Goal: Task Accomplishment & Management: Manage account settings

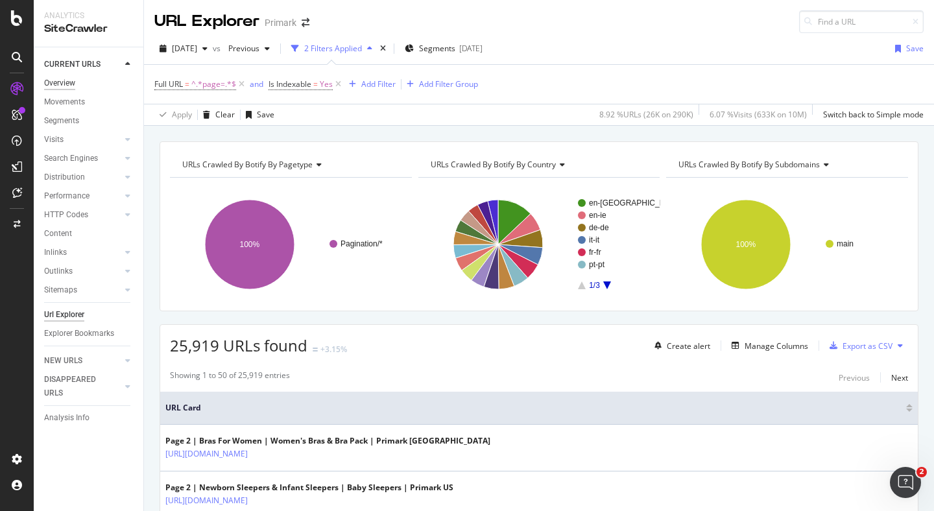
click at [73, 86] on div "Overview" at bounding box center [59, 84] width 31 height 14
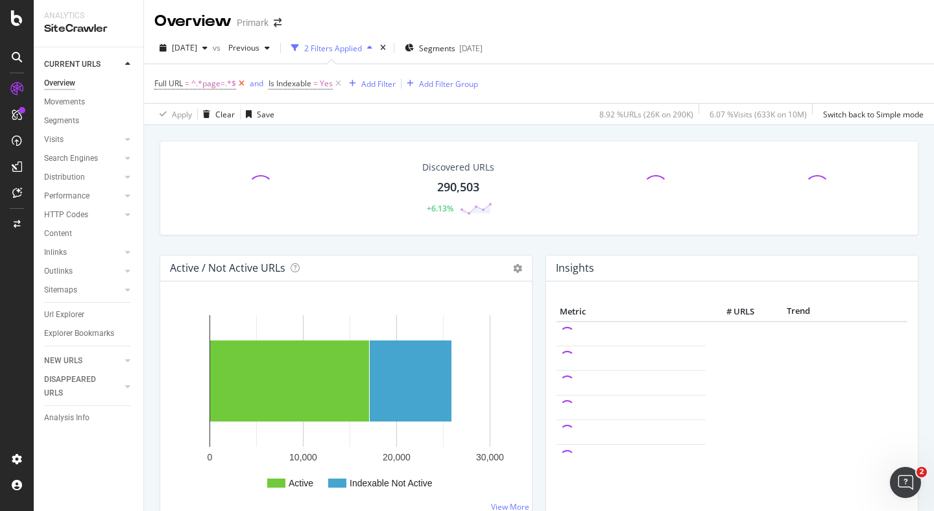
click at [239, 82] on icon at bounding box center [241, 83] width 11 height 13
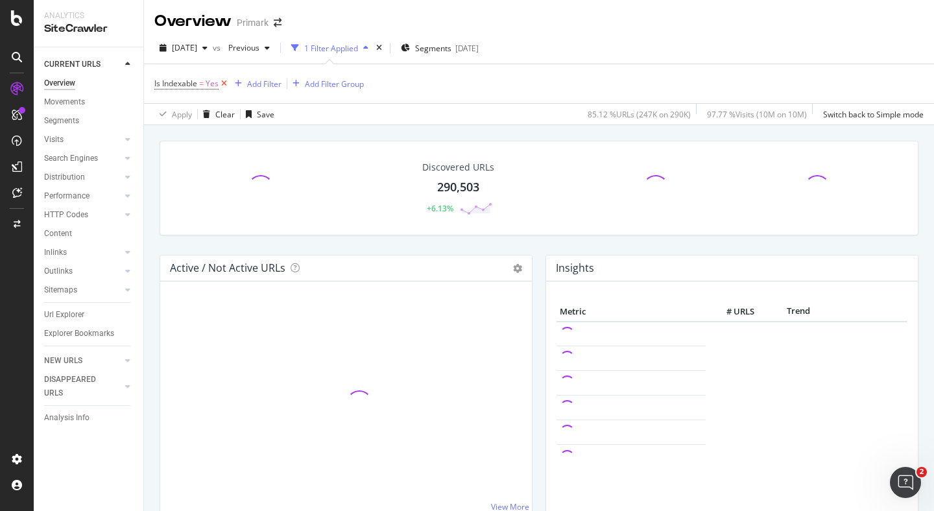
click at [228, 82] on icon at bounding box center [224, 83] width 11 height 13
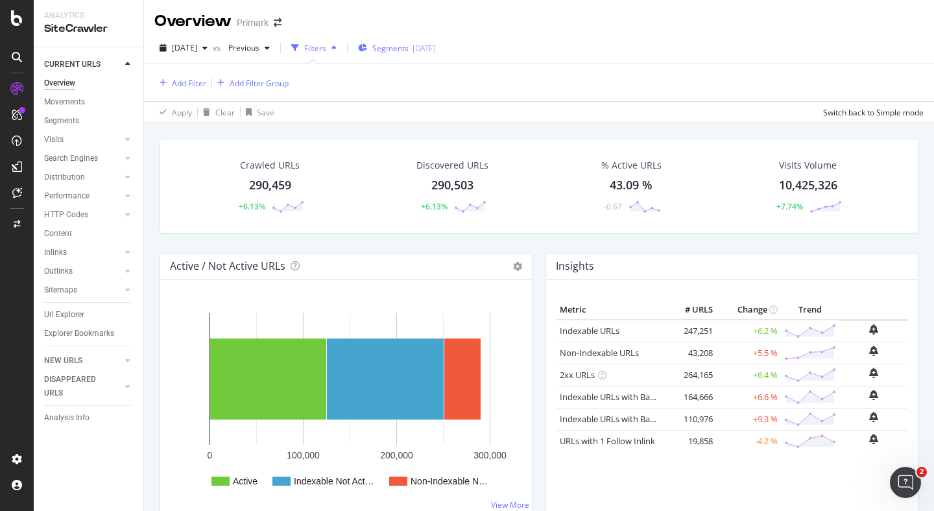
click at [409, 52] on span "Segments" at bounding box center [390, 48] width 36 height 11
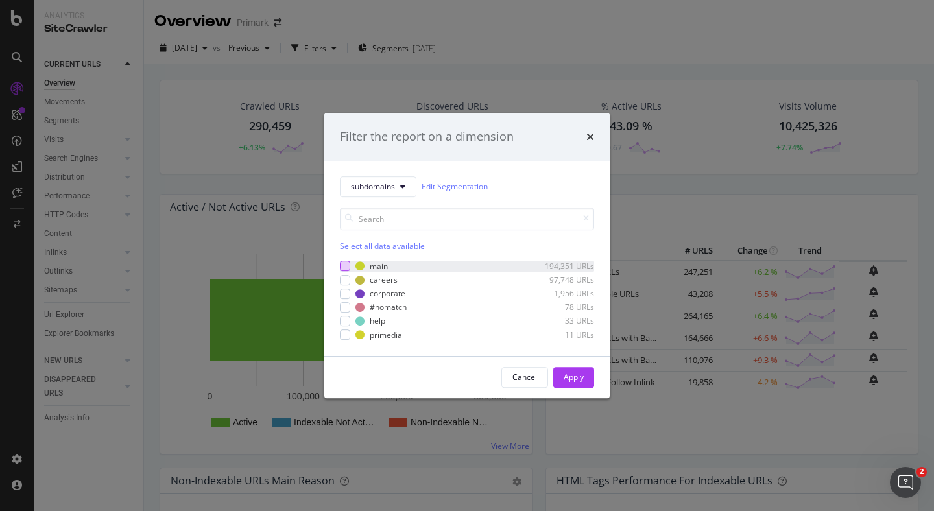
click at [345, 264] on div "modal" at bounding box center [345, 267] width 10 height 10
click at [583, 383] on div "Apply" at bounding box center [574, 377] width 20 height 11
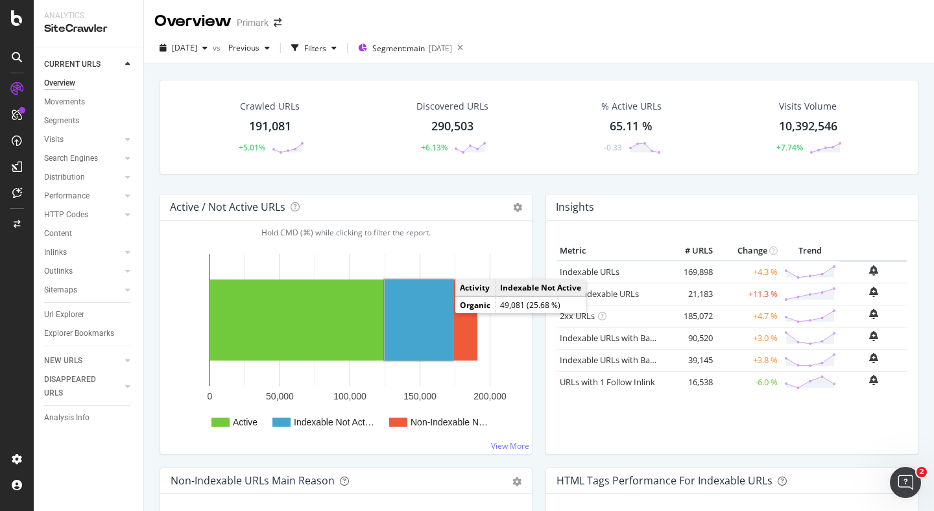
click at [417, 311] on rect "A chart." at bounding box center [419, 320] width 68 height 81
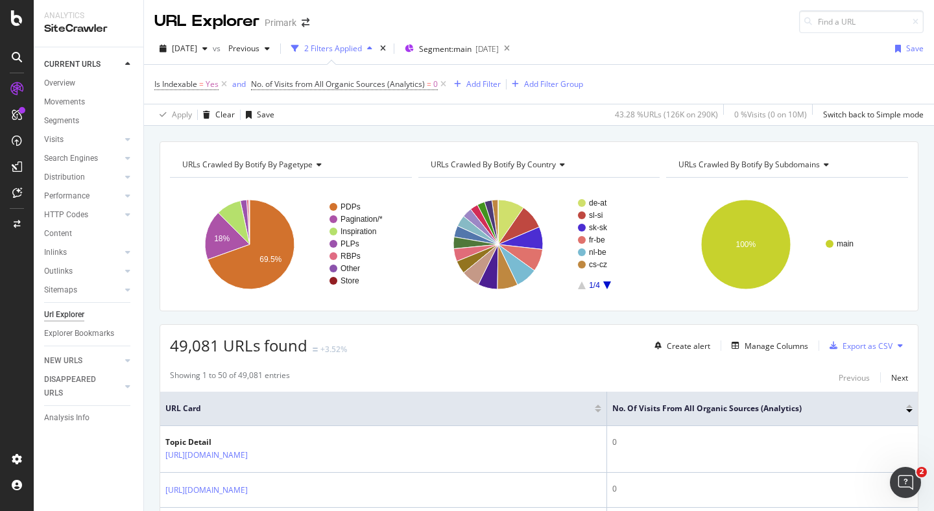
scroll to position [1, 0]
click at [478, 84] on div "Add Filter" at bounding box center [484, 83] width 34 height 11
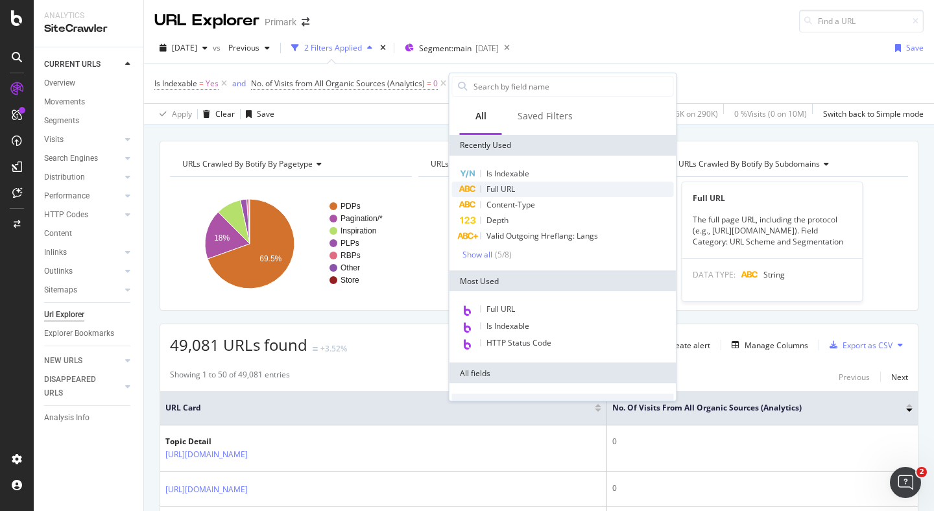
click at [499, 184] on span "Full URL" at bounding box center [501, 189] width 29 height 11
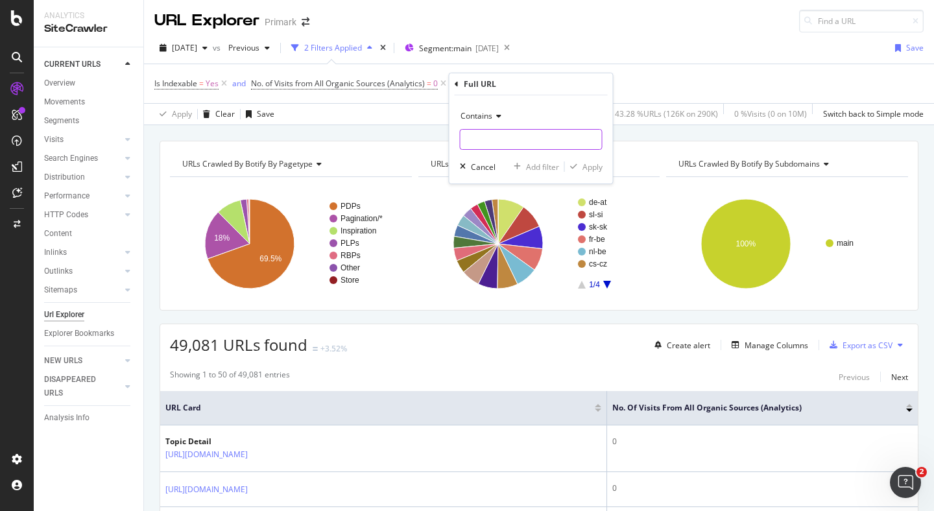
click at [499, 136] on input "text" at bounding box center [531, 139] width 141 height 21
type input "en-[GEOGRAPHIC_DATA]"
click at [592, 164] on div "Apply" at bounding box center [593, 167] width 20 height 11
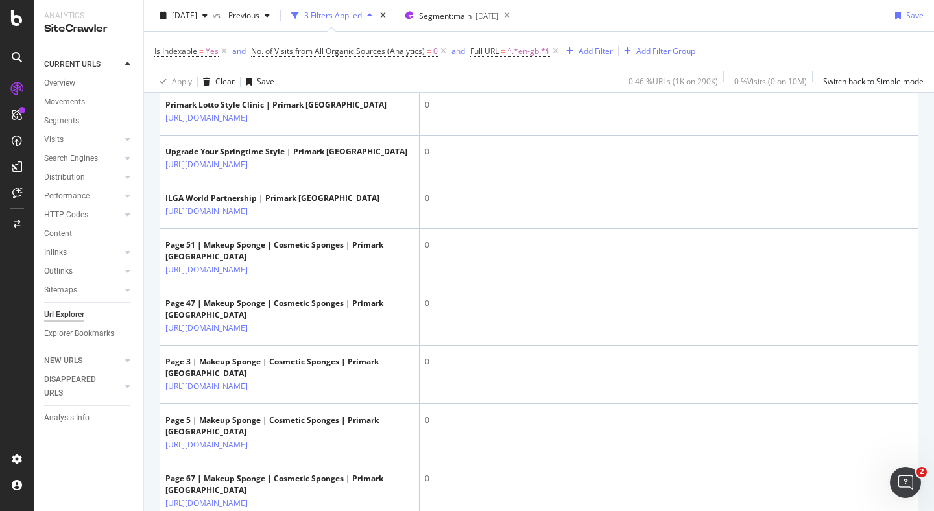
scroll to position [422, 0]
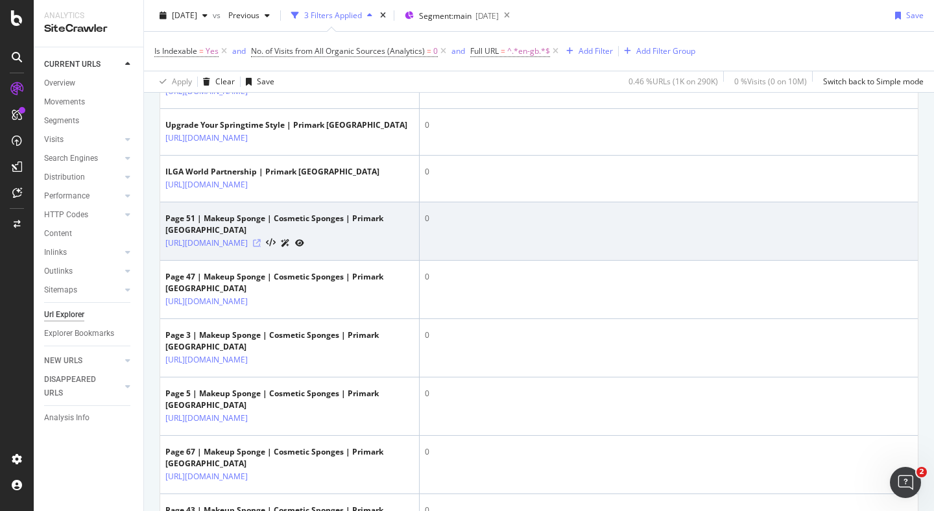
click at [261, 247] on icon at bounding box center [257, 243] width 8 height 8
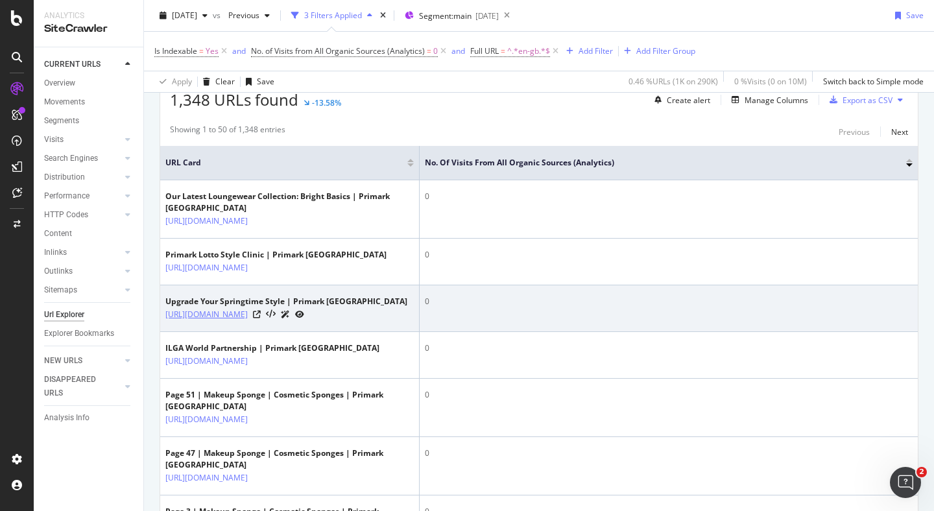
scroll to position [0, 0]
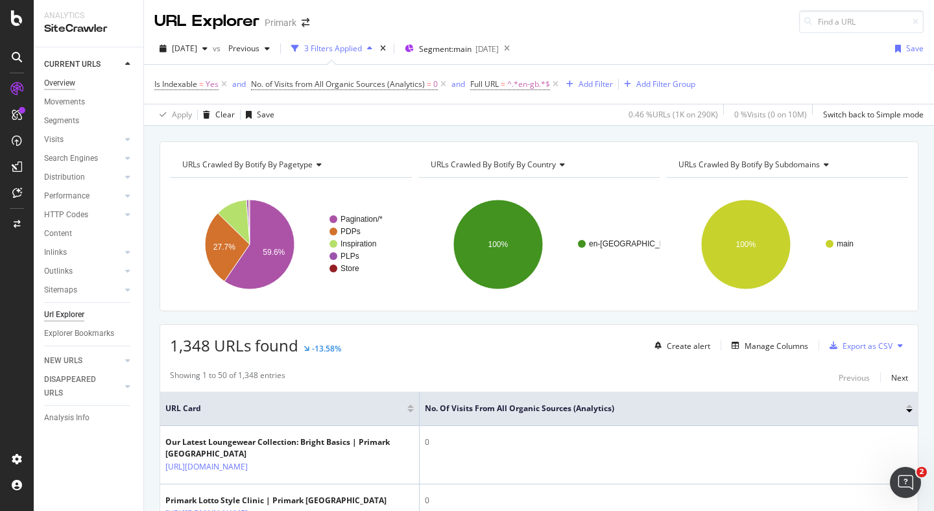
click at [64, 77] on div "Overview" at bounding box center [59, 84] width 31 height 14
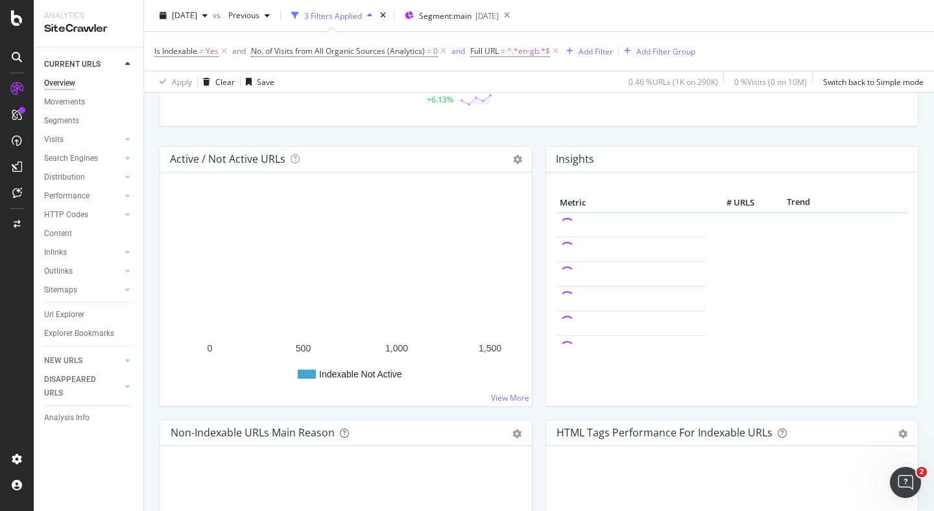
scroll to position [123, 0]
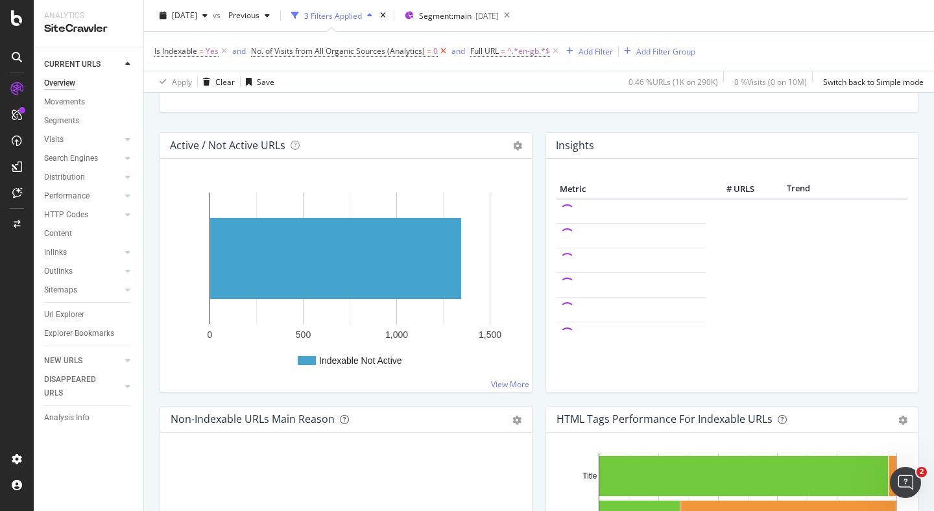
click at [443, 51] on icon at bounding box center [443, 51] width 11 height 13
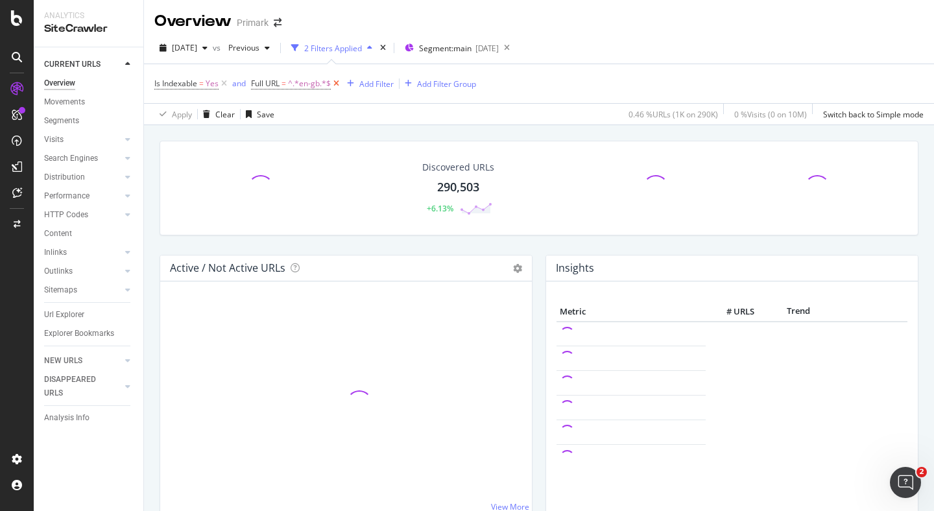
click at [338, 83] on icon at bounding box center [336, 83] width 11 height 13
click at [226, 84] on icon at bounding box center [224, 83] width 11 height 13
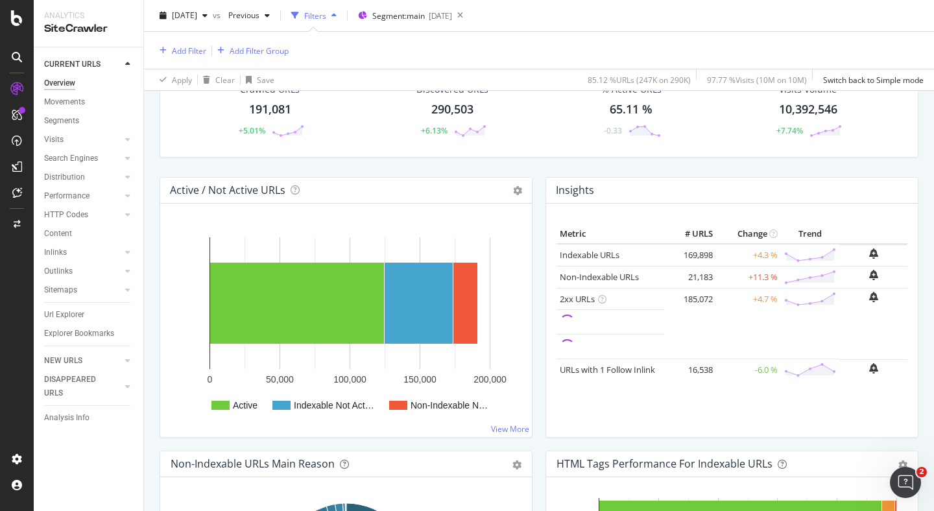
scroll to position [78, 0]
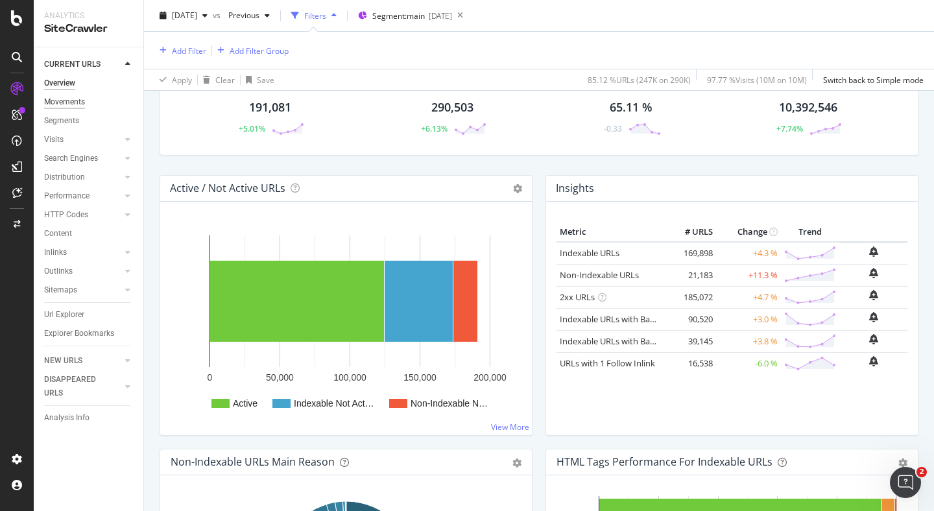
click at [75, 103] on div "Movements" at bounding box center [64, 102] width 41 height 14
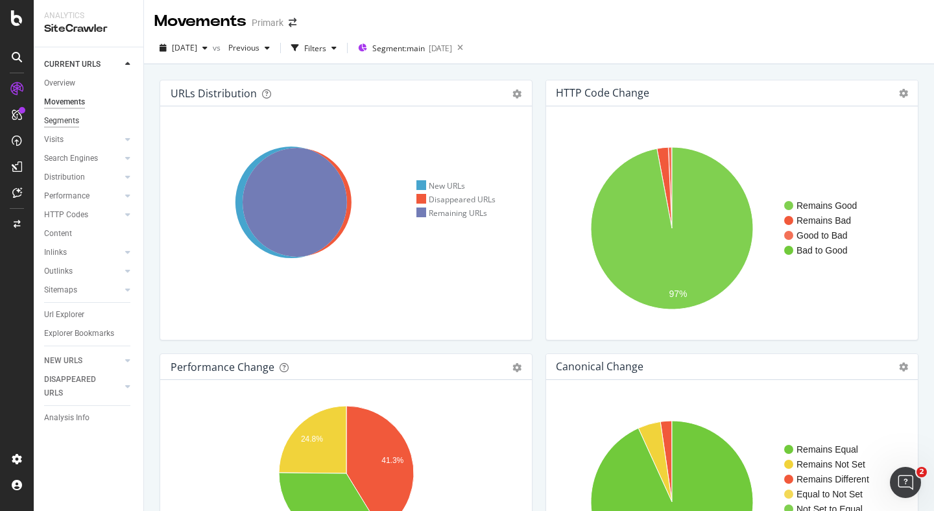
click at [64, 120] on div "Segments" at bounding box center [61, 121] width 35 height 14
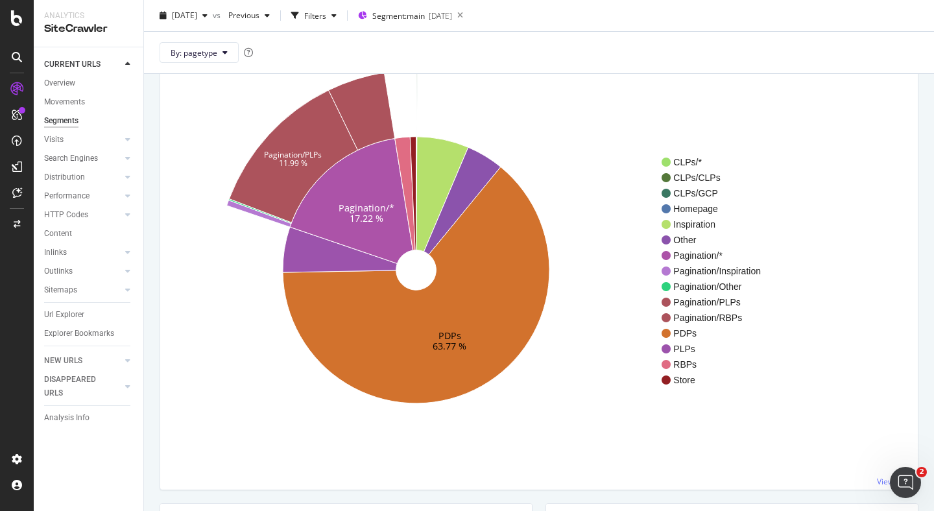
scroll to position [106, 0]
click at [52, 145] on div "Visits" at bounding box center [53, 140] width 19 height 14
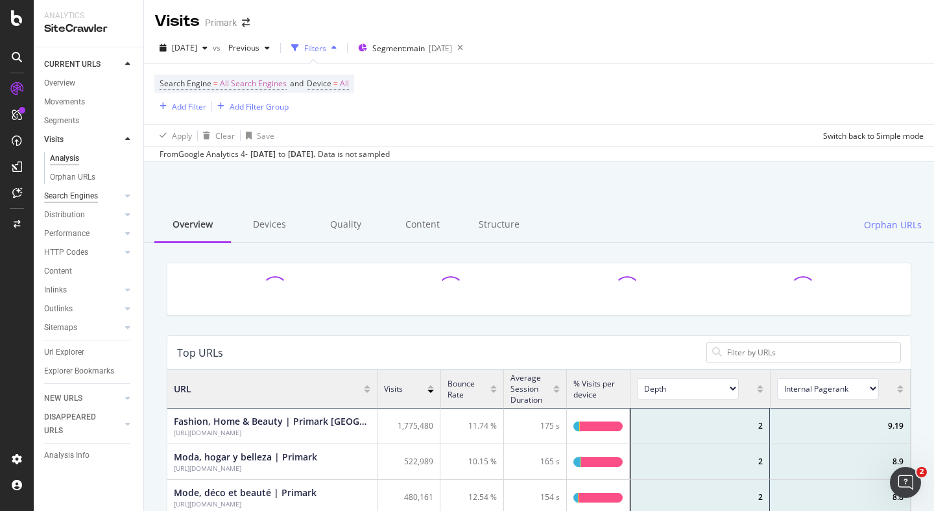
scroll to position [389, 744]
click at [77, 197] on div "Search Engines" at bounding box center [71, 196] width 54 height 14
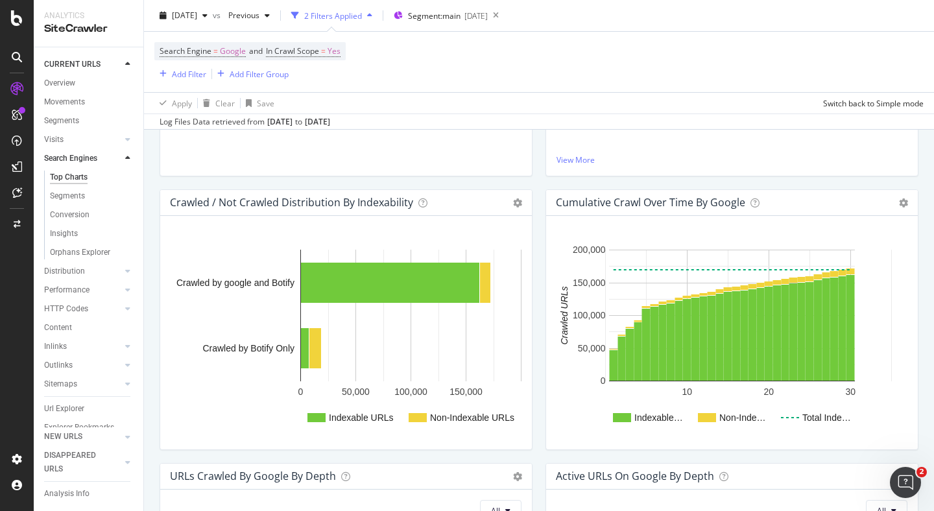
scroll to position [469, 0]
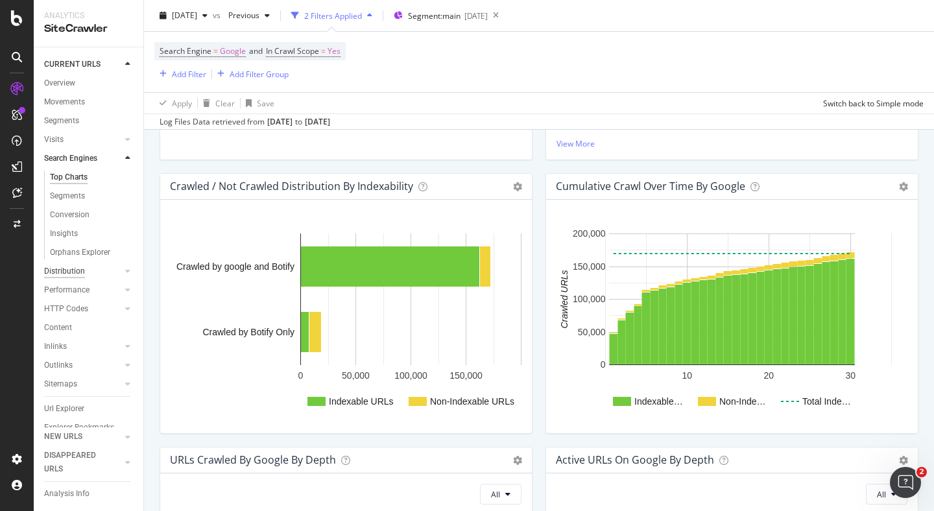
click at [75, 271] on div "Distribution" at bounding box center [64, 272] width 41 height 14
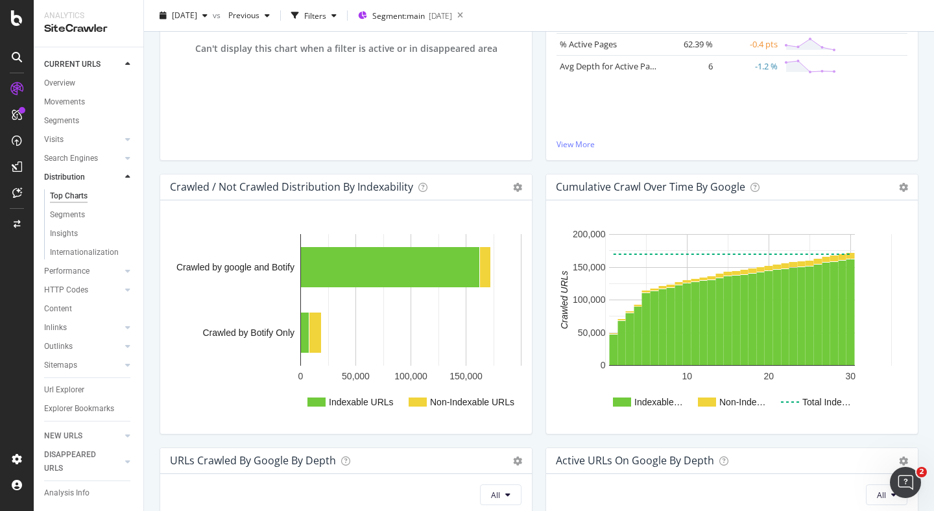
scroll to position [371, 0]
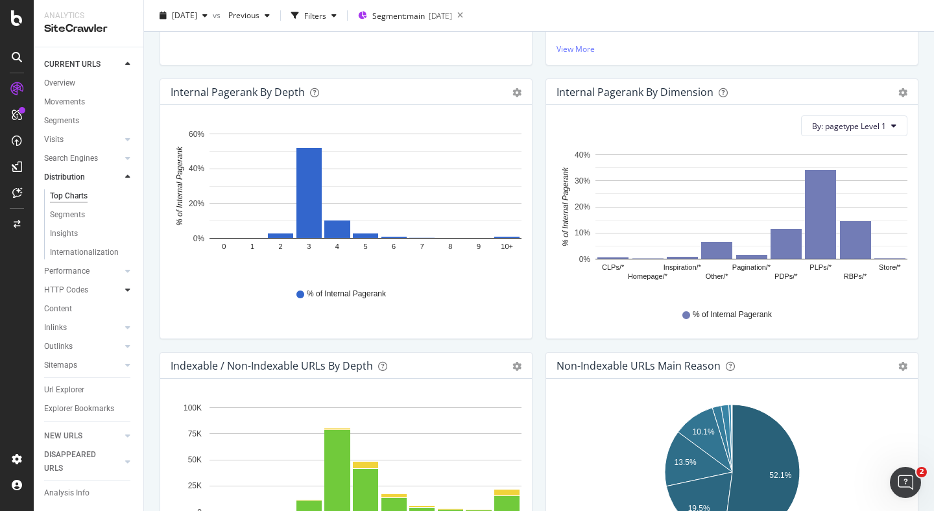
click at [126, 291] on icon at bounding box center [127, 290] width 5 height 8
click at [73, 234] on div "Top Charts" at bounding box center [69, 234] width 38 height 14
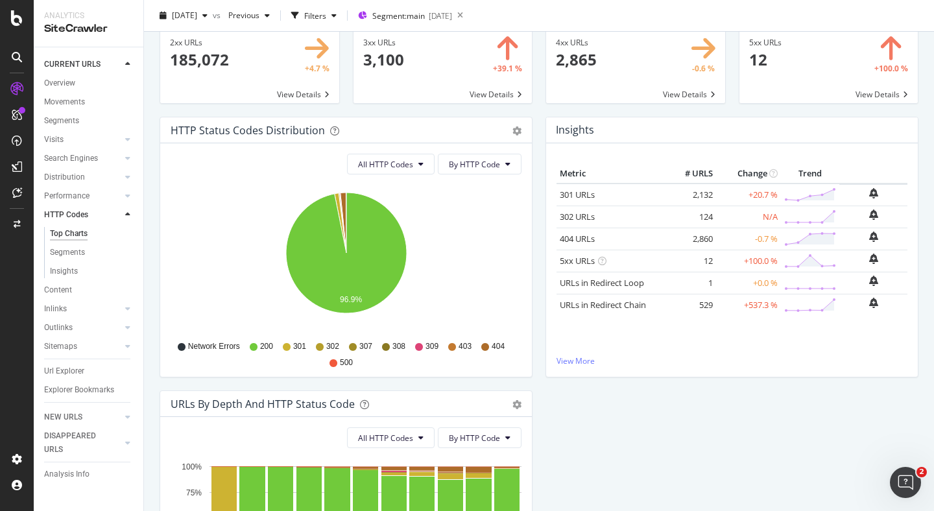
scroll to position [60, 0]
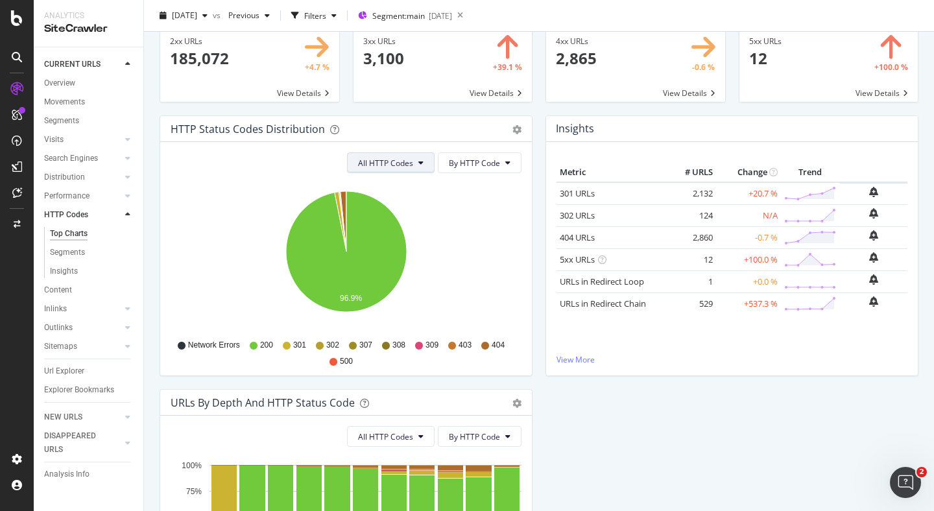
click at [419, 161] on button "All HTTP Codes" at bounding box center [391, 162] width 88 height 21
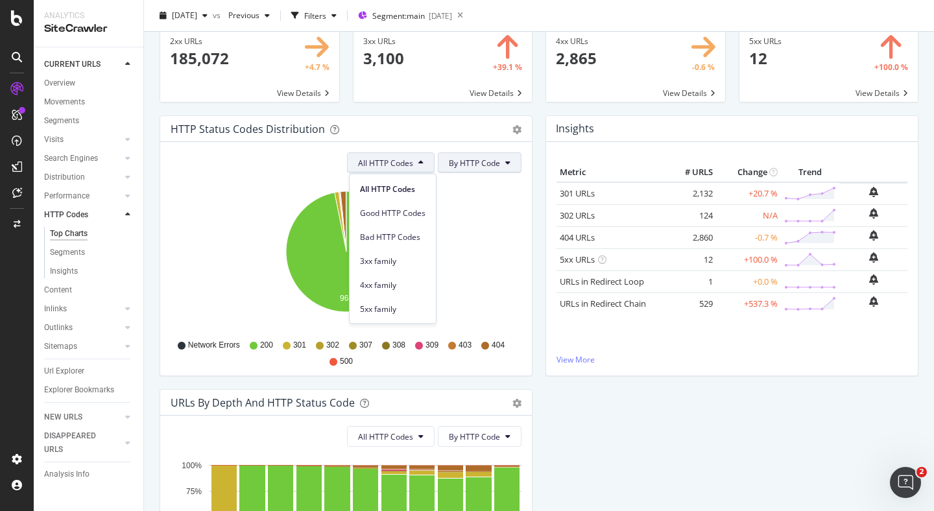
click at [492, 160] on span "By HTTP Code" at bounding box center [474, 163] width 51 height 11
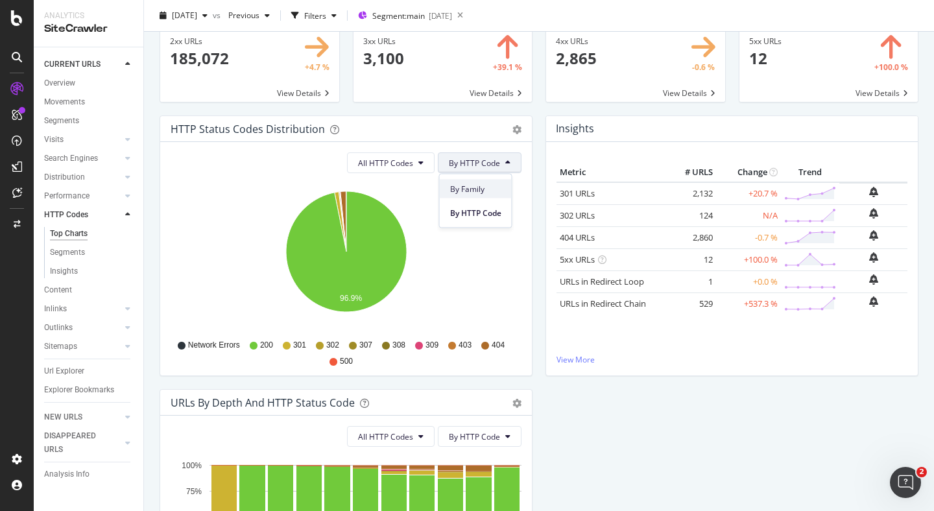
click at [487, 188] on span "By Family" at bounding box center [475, 189] width 51 height 12
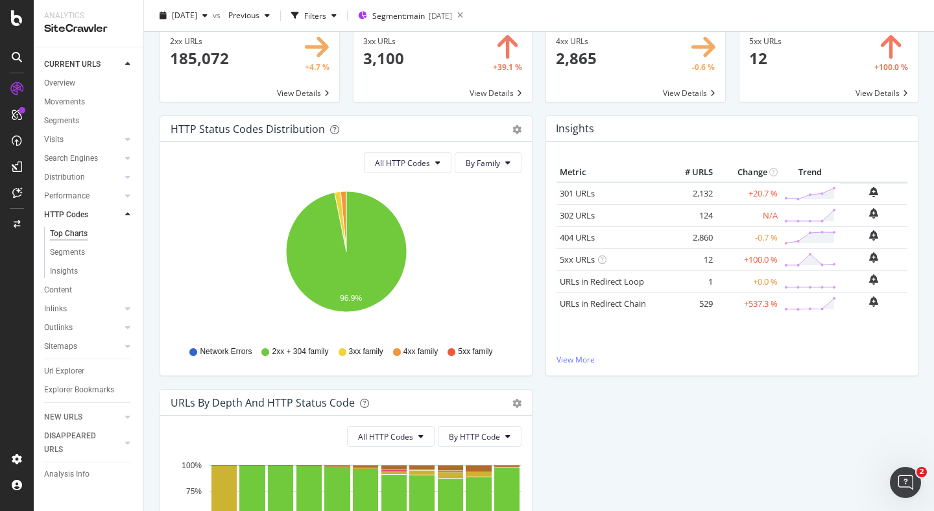
click at [151, 212] on div "2xx URLs 185,072 +4.7 % View Details 3xx URLs 3,100 +39.1 % View Details 4xx UR…" at bounding box center [539, 260] width 790 height 511
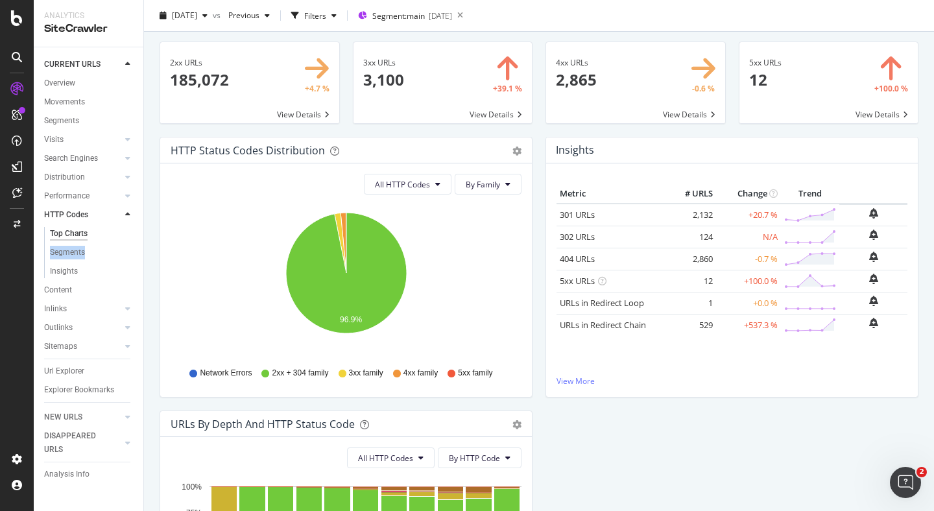
scroll to position [0, 0]
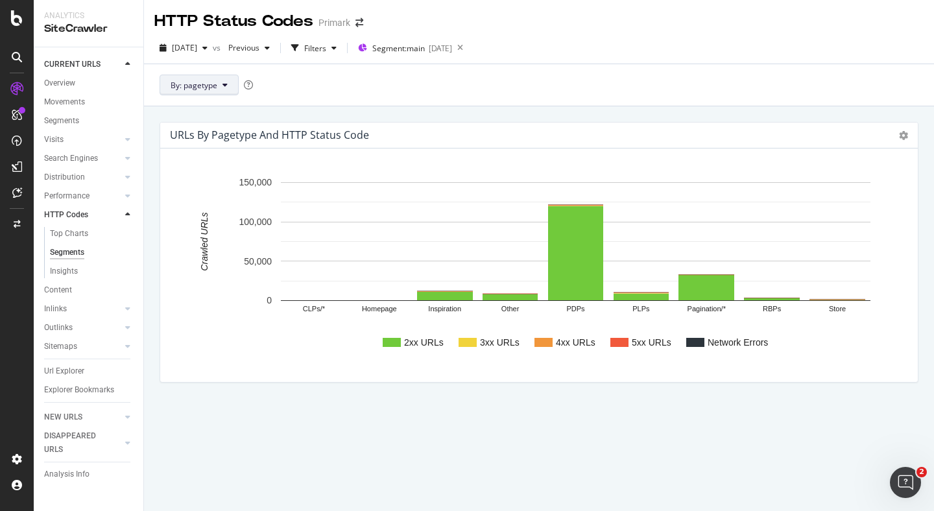
click at [218, 88] on button "By: pagetype" at bounding box center [199, 85] width 79 height 21
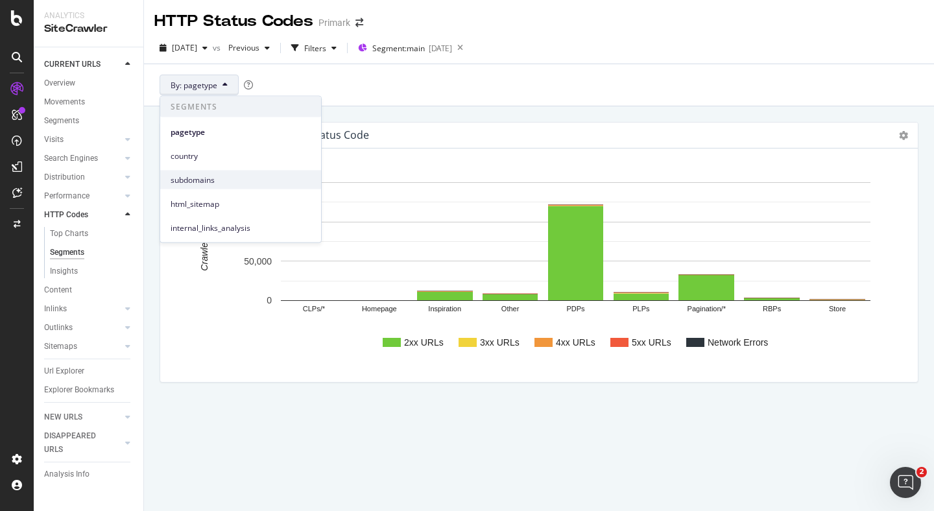
click at [205, 175] on span "subdomains" at bounding box center [241, 180] width 140 height 12
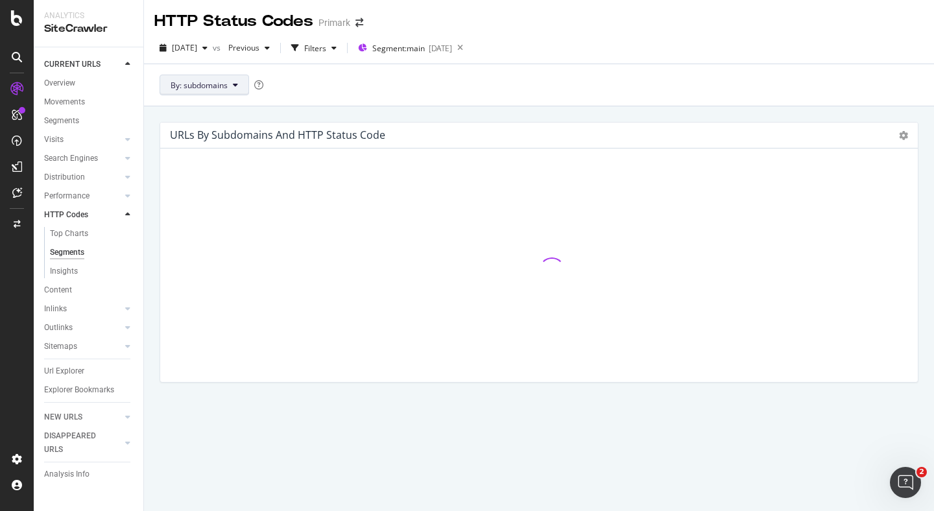
click at [235, 85] on icon at bounding box center [235, 85] width 5 height 8
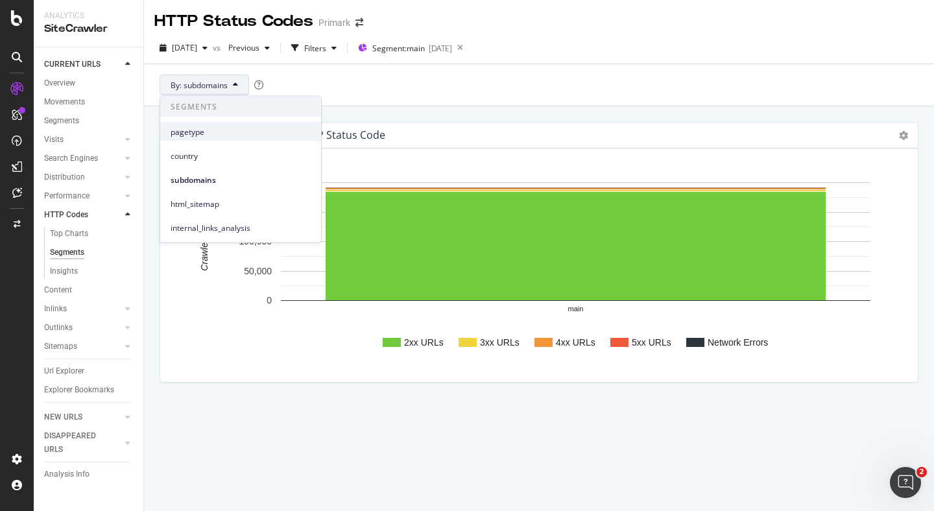
click at [203, 134] on span "pagetype" at bounding box center [241, 132] width 140 height 12
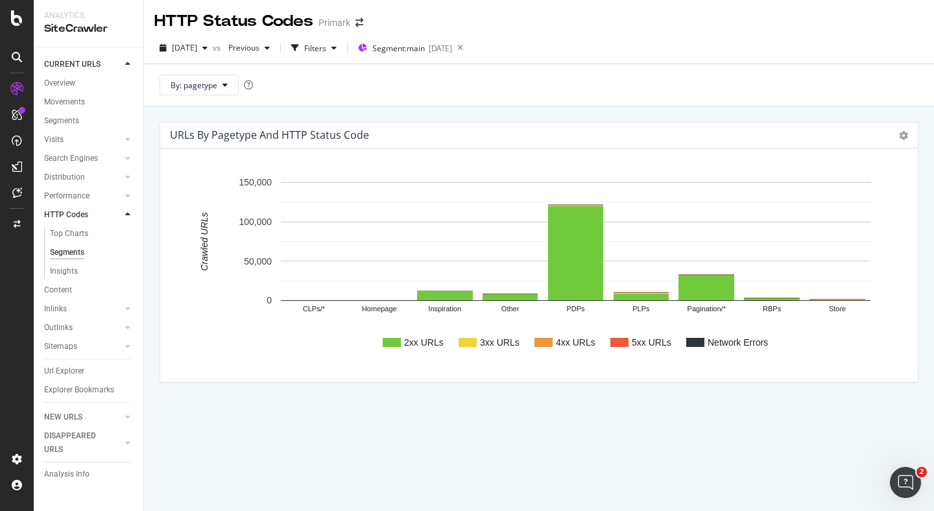
click at [467, 375] on div "2xx URLs 3xx URLs 4xx URLs 5xx URLs Network Errors CLPs/* Homepage Inspiration …" at bounding box center [539, 266] width 758 height 234
click at [60, 271] on div "Insights" at bounding box center [64, 272] width 28 height 14
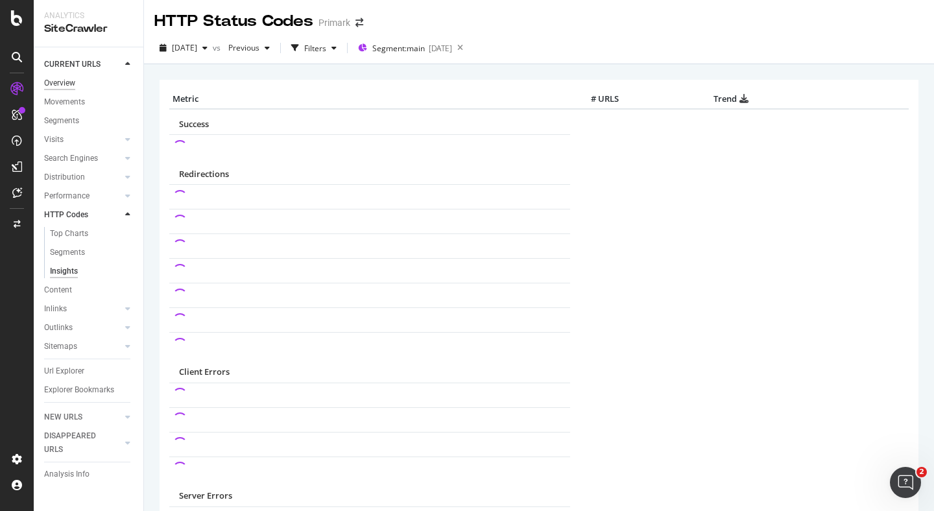
click at [65, 85] on div "Overview" at bounding box center [59, 84] width 31 height 14
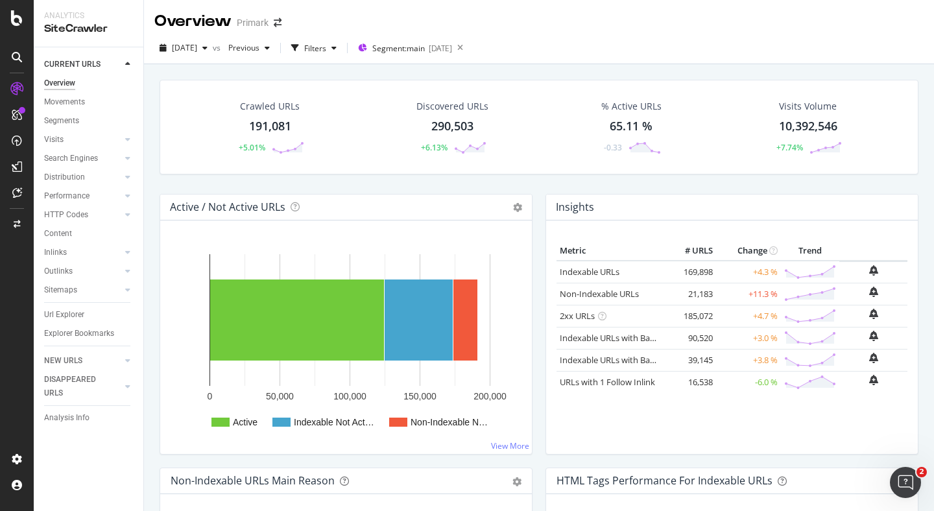
click at [918, 202] on div "Insights Metric # URLS Change Trend Indexable URLs 169,898 +4.3 % Non-Indexable…" at bounding box center [732, 324] width 373 height 261
click at [540, 326] on div "Insights Metric # URLS Change Trend Indexable URLs 169,898 +4.3 % Non-Indexable…" at bounding box center [732, 331] width 386 height 274
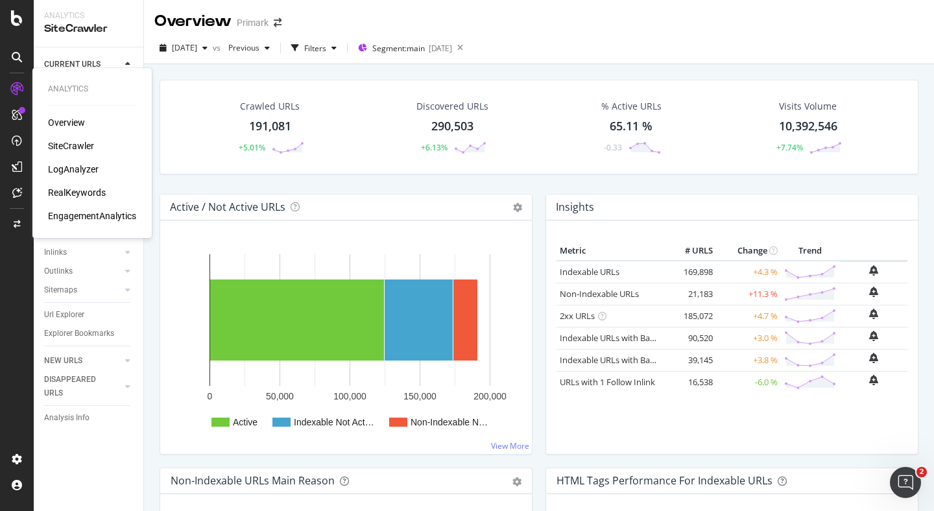
click at [79, 125] on div "Overview" at bounding box center [66, 122] width 37 height 13
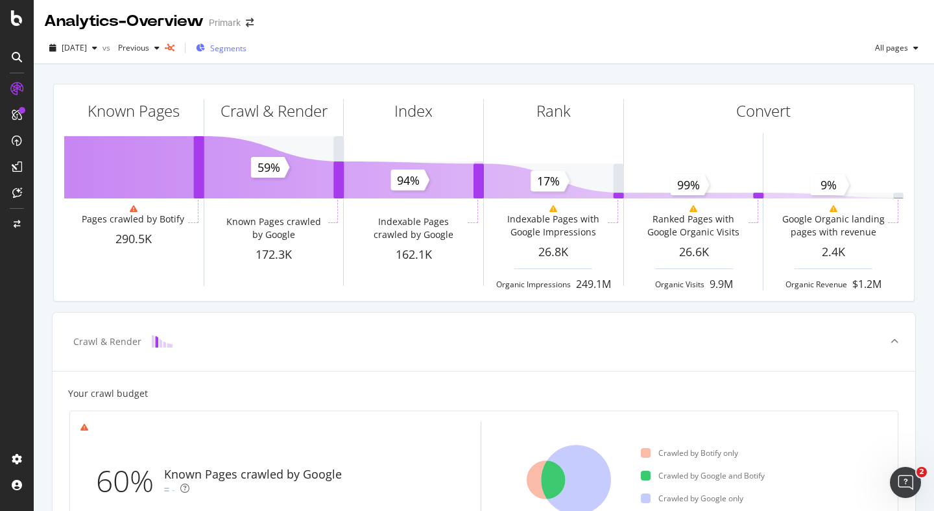
click at [247, 48] on span "Segments" at bounding box center [228, 48] width 36 height 11
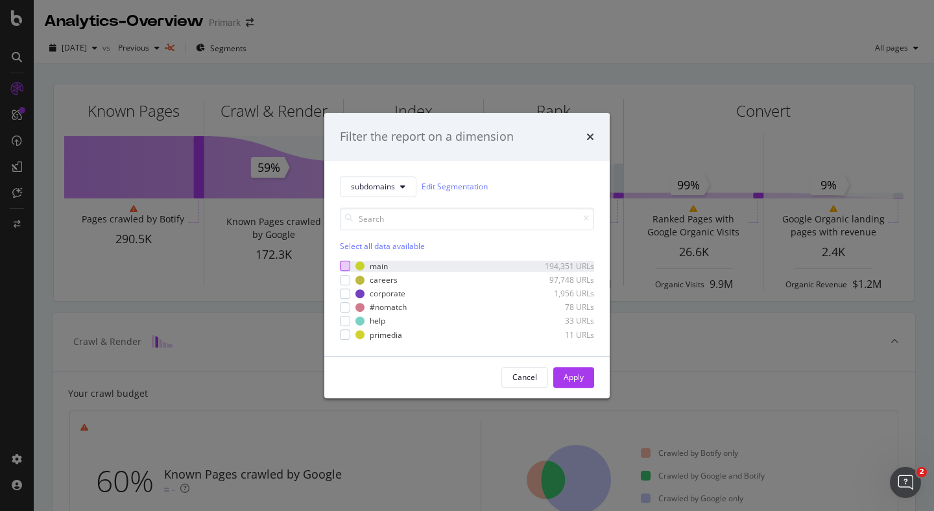
click at [344, 265] on div "modal" at bounding box center [345, 267] width 10 height 10
click at [588, 380] on button "Apply" at bounding box center [574, 377] width 41 height 21
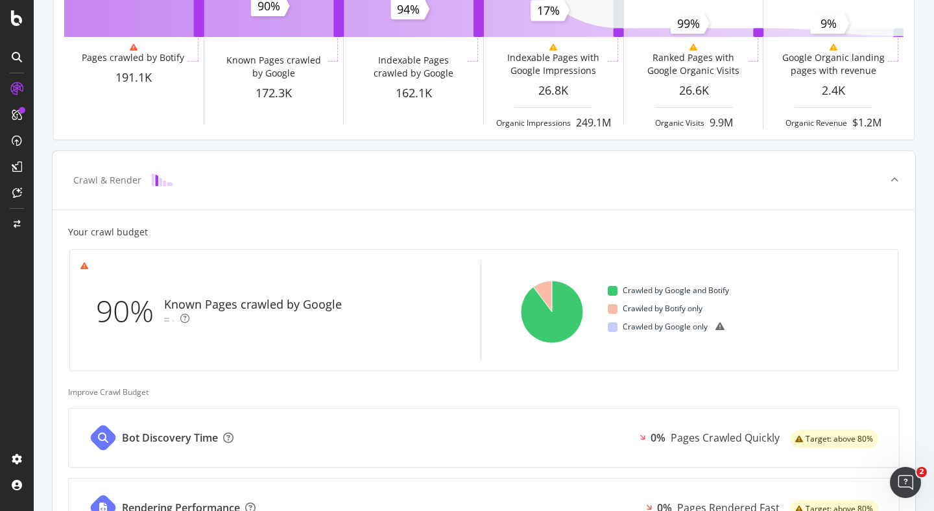
scroll to position [164, 0]
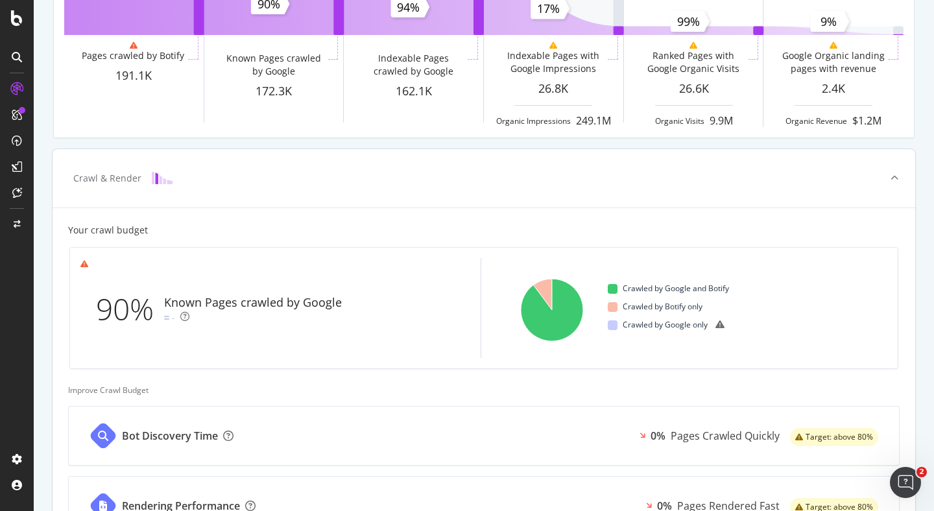
click at [894, 176] on icon at bounding box center [895, 179] width 8 height 8
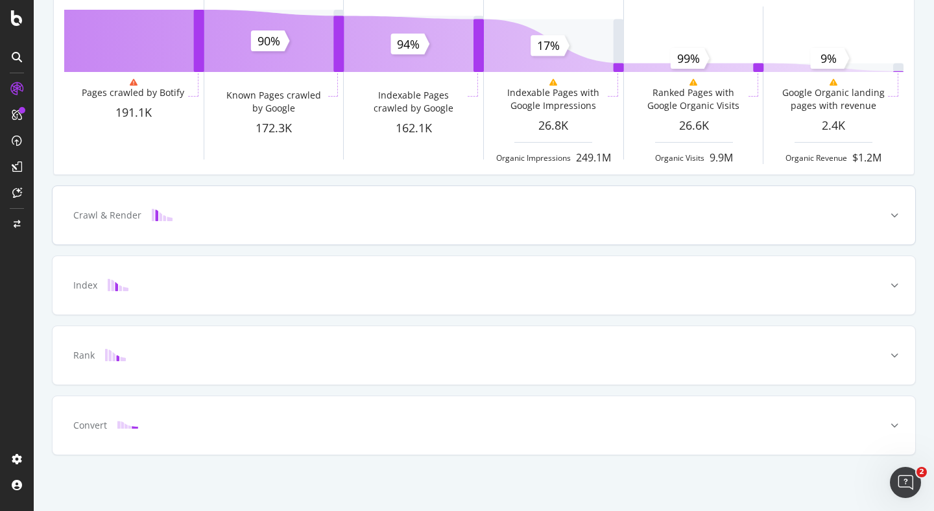
scroll to position [127, 0]
click at [894, 212] on icon at bounding box center [895, 216] width 8 height 8
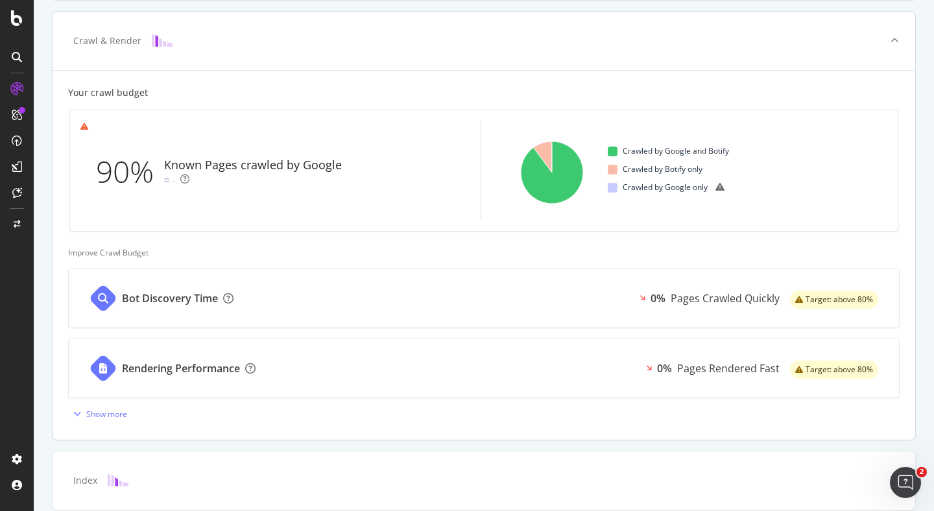
scroll to position [308, 0]
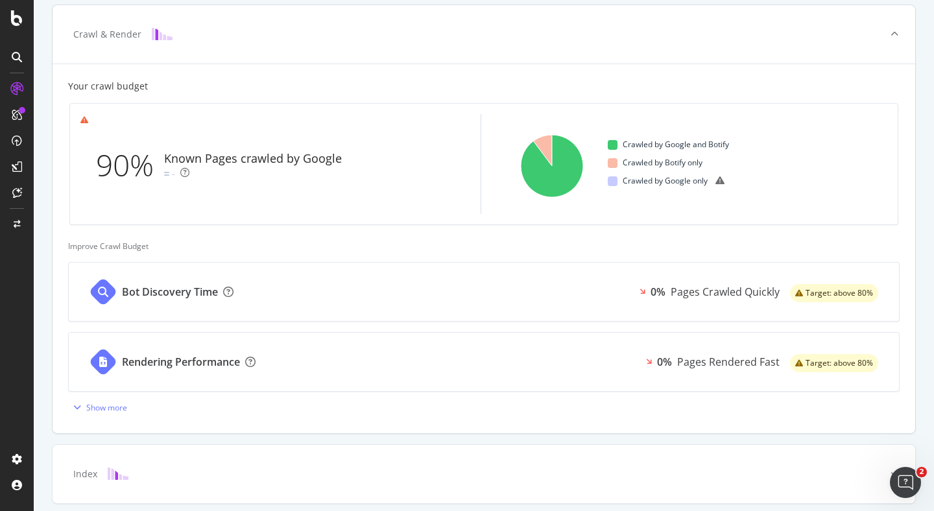
click at [881, 294] on div "Bot Discovery Time 0% Pages Crawled Quickly Target: above 80%" at bounding box center [484, 292] width 831 height 58
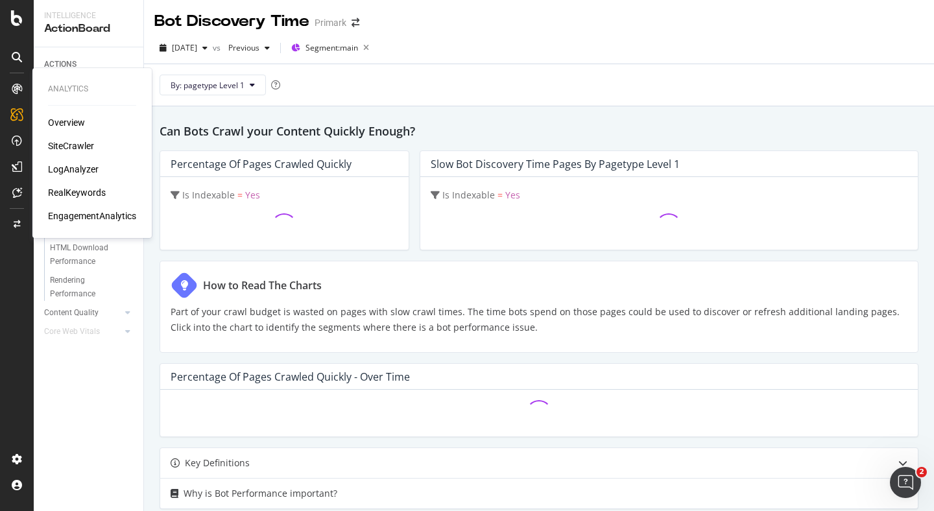
click at [65, 117] on div "Overview" at bounding box center [66, 122] width 37 height 13
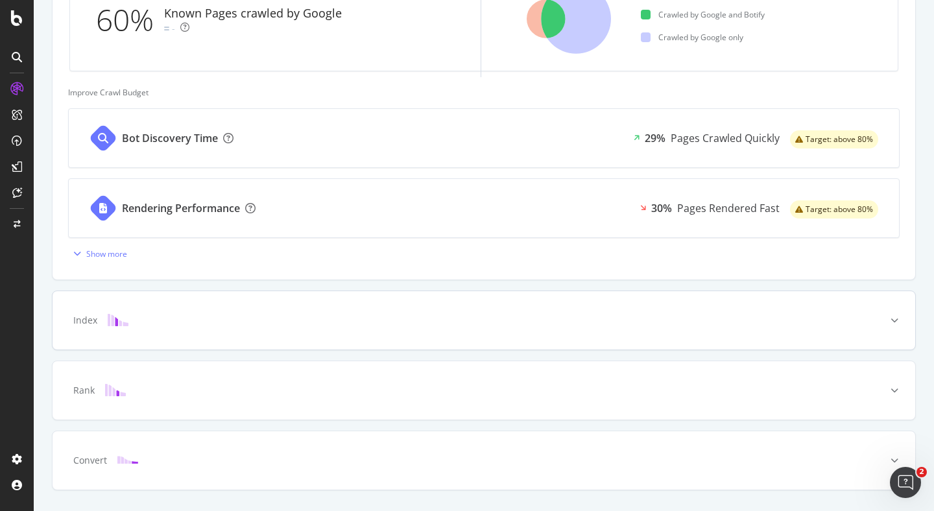
scroll to position [496, 0]
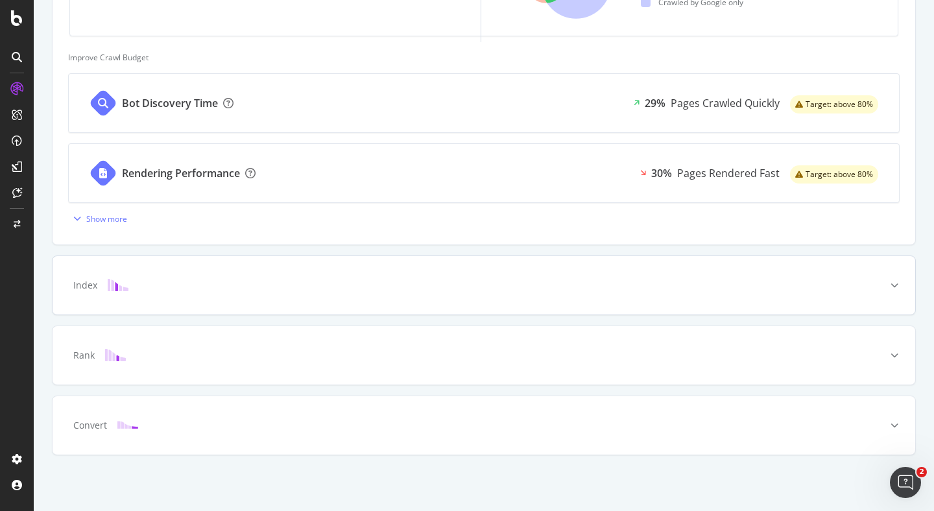
click at [895, 286] on icon at bounding box center [895, 286] width 8 height 8
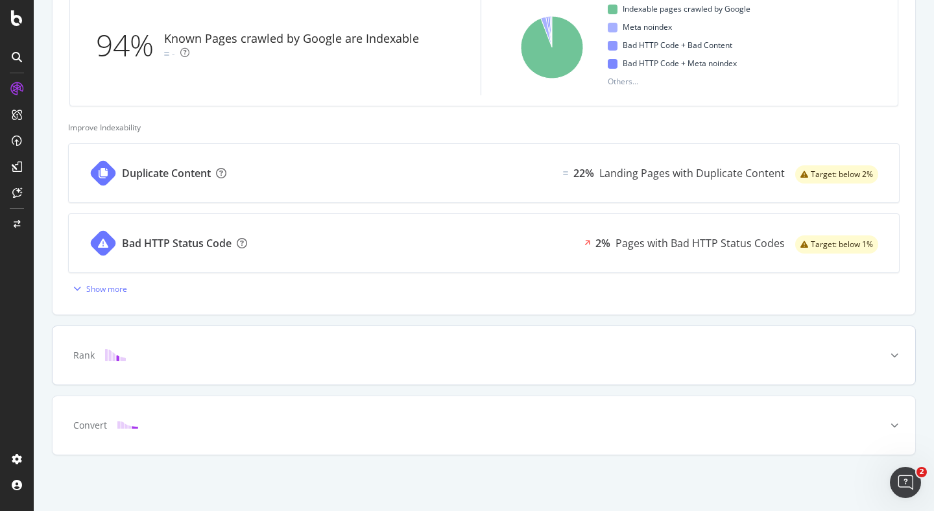
click at [894, 357] on icon at bounding box center [895, 356] width 8 height 8
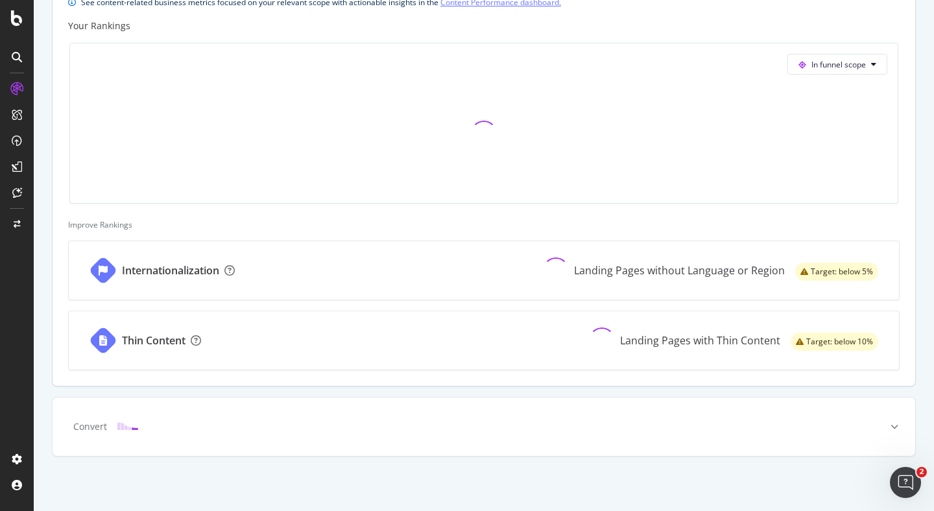
scroll to position [533, 0]
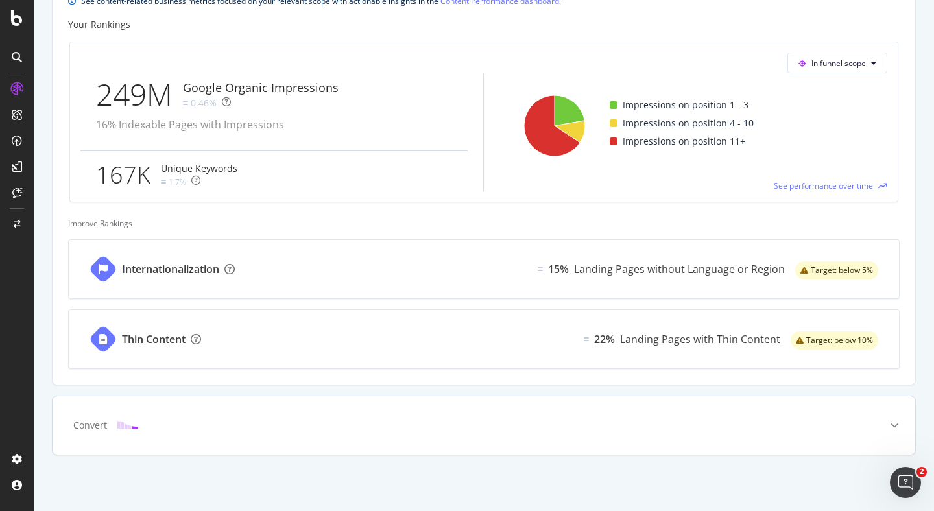
click at [895, 424] on icon at bounding box center [895, 426] width 8 height 8
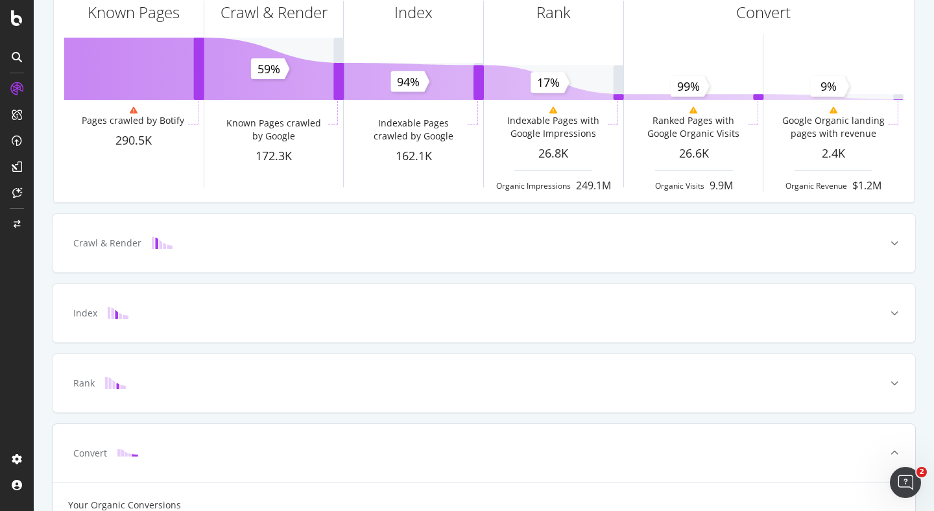
scroll to position [0, 0]
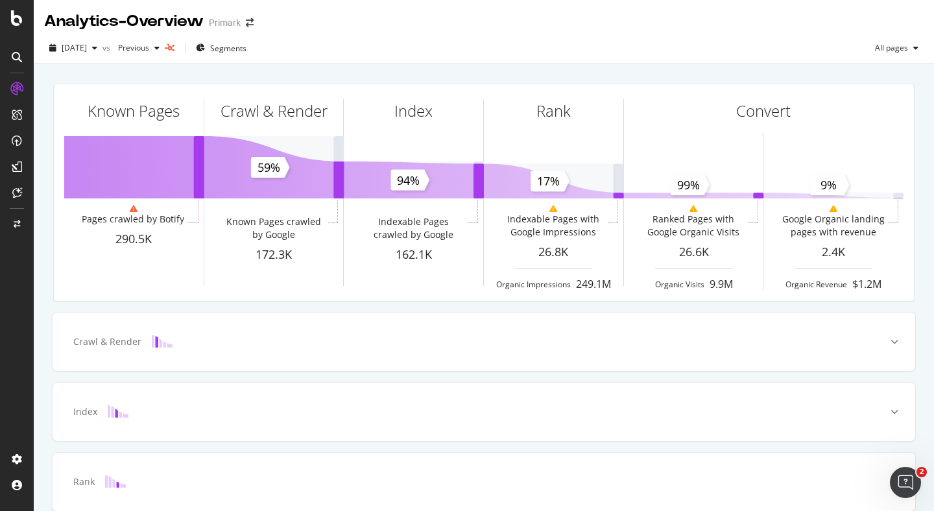
click at [608, 47] on div "2025 Aug. 24th vs Previous Segments All pages" at bounding box center [484, 51] width 901 height 26
click at [247, 44] on span "Segments" at bounding box center [228, 48] width 36 height 11
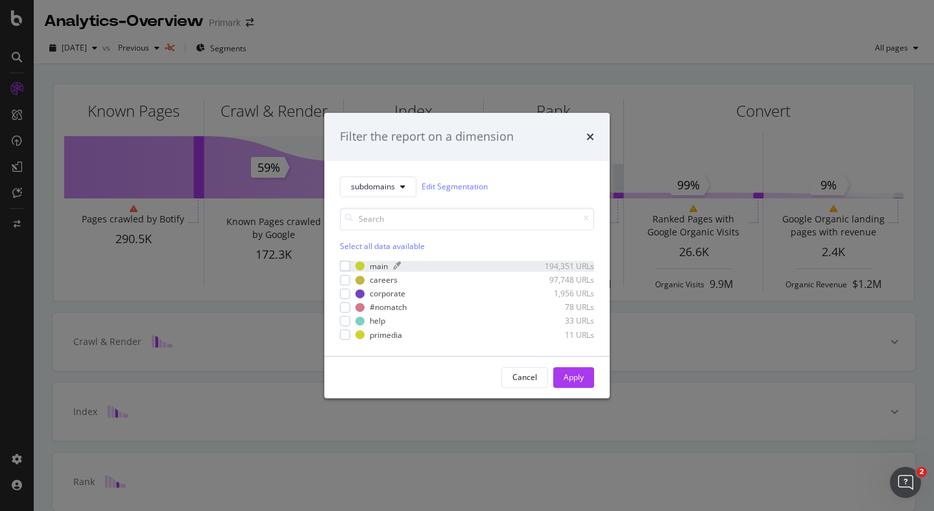
click at [372, 264] on div "main" at bounding box center [379, 266] width 18 height 11
click at [580, 378] on div "Apply" at bounding box center [574, 377] width 20 height 11
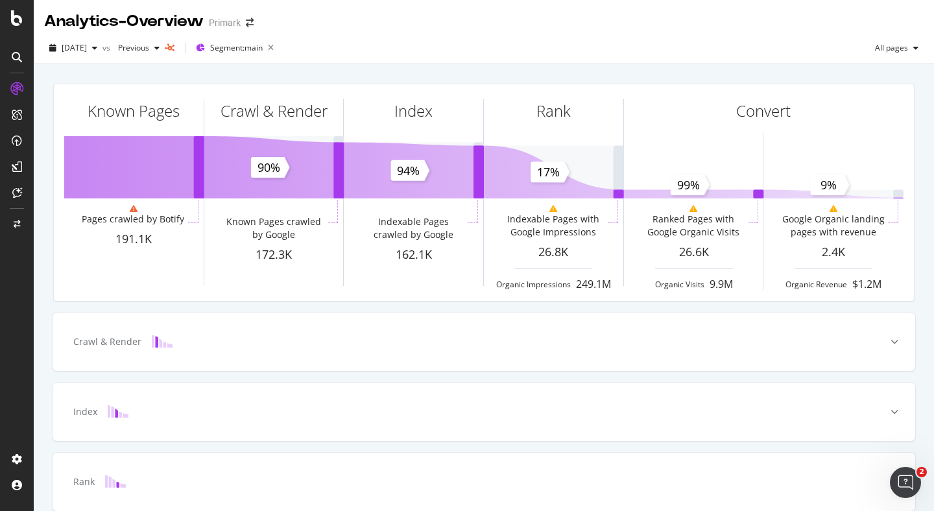
click at [398, 66] on div "Known Pages Pages crawled by Botify 191.1K Crawl & Render Known Pages crawled b…" at bounding box center [484, 477] width 901 height 827
click at [458, 76] on div "Known Pages Pages crawled by Botify 191.1K Crawl & Render Known Pages crawled b…" at bounding box center [483, 192] width 877 height 239
click at [918, 47] on icon "button" at bounding box center [916, 48] width 5 height 8
click at [803, 47] on span "Indexable pages" at bounding box center [822, 49] width 77 height 12
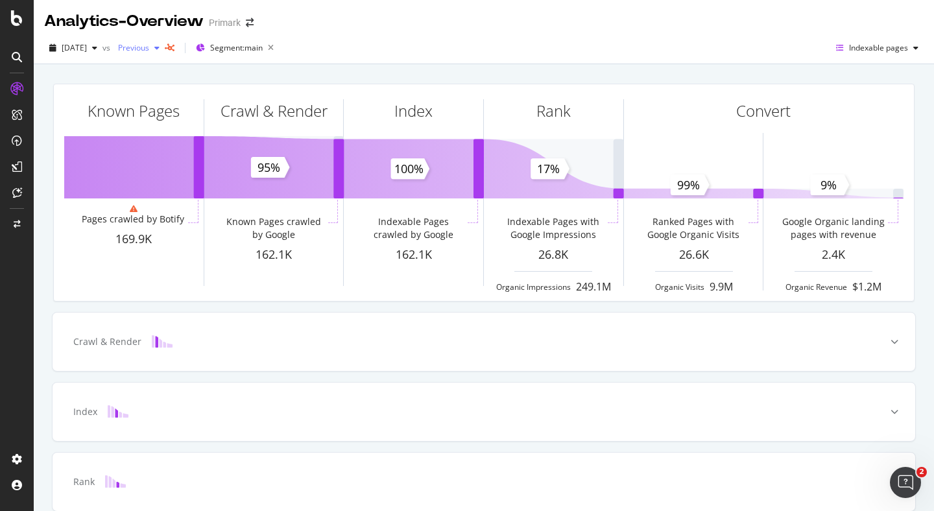
click at [160, 47] on icon "button" at bounding box center [156, 48] width 5 height 8
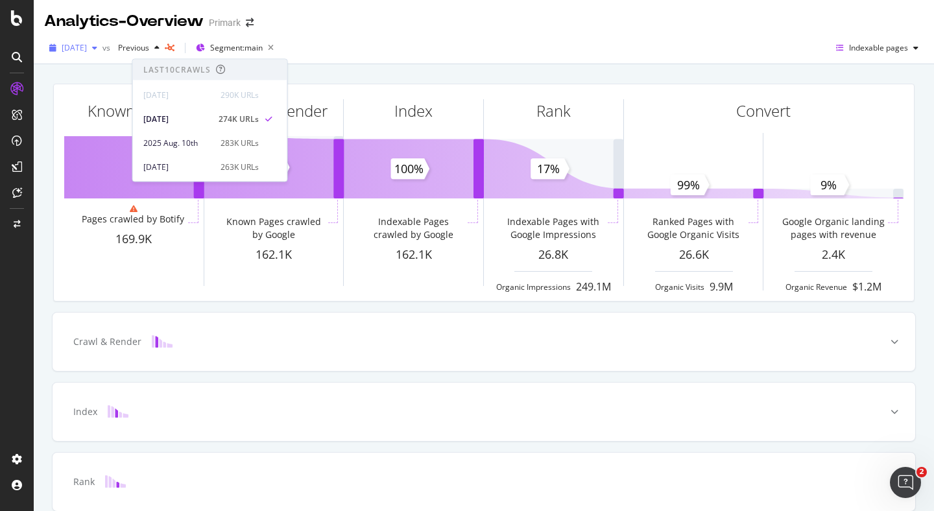
click at [97, 49] on icon "button" at bounding box center [94, 48] width 5 height 8
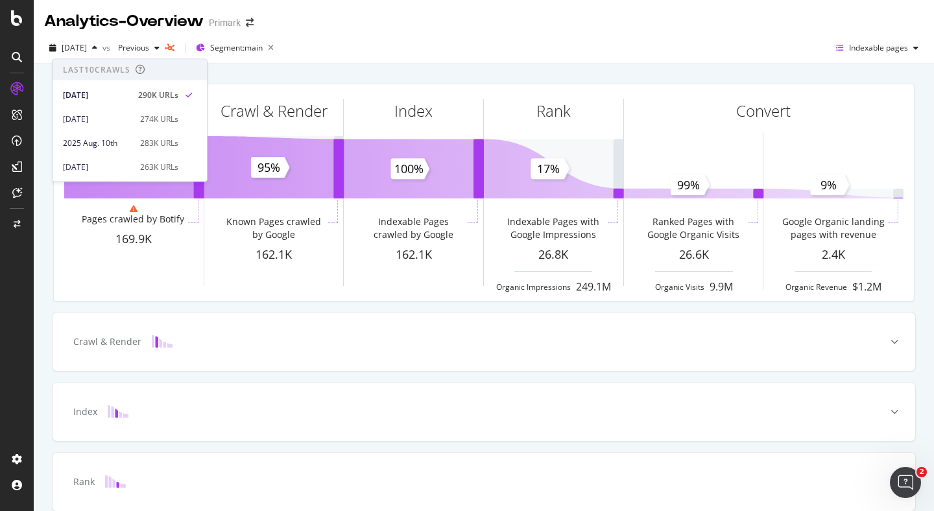
click at [360, 62] on div "2025 Aug. 24th vs Previous Segment: main Indexable pages" at bounding box center [484, 51] width 901 height 26
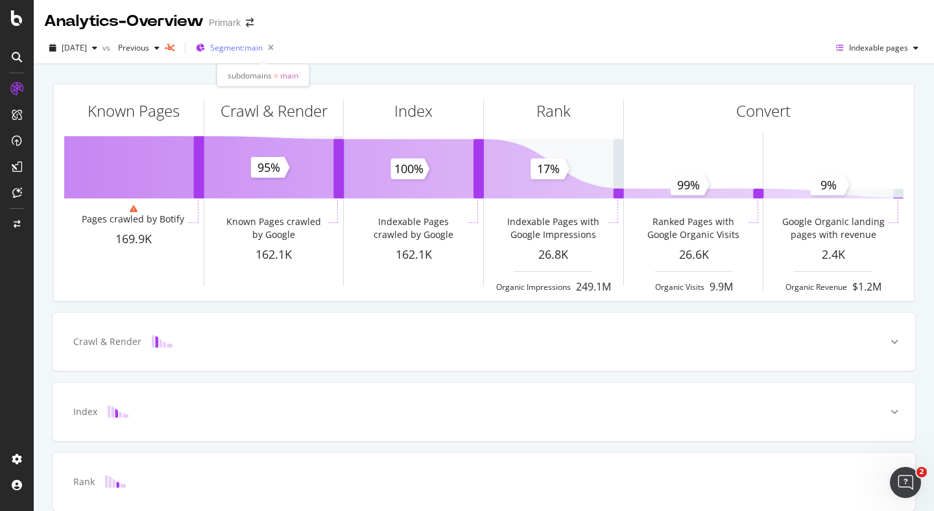
click at [263, 51] on span "Segment: main" at bounding box center [236, 47] width 53 height 11
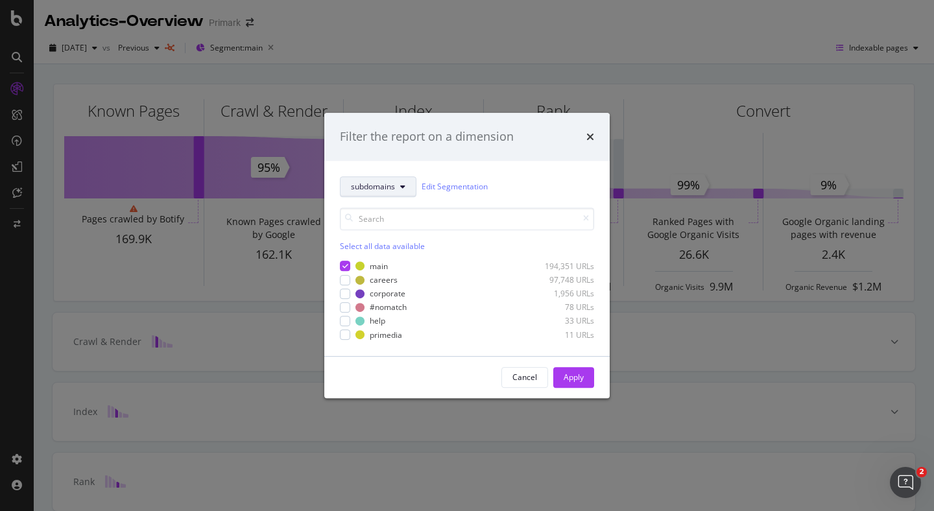
click at [402, 187] on icon "modal" at bounding box center [402, 187] width 5 height 8
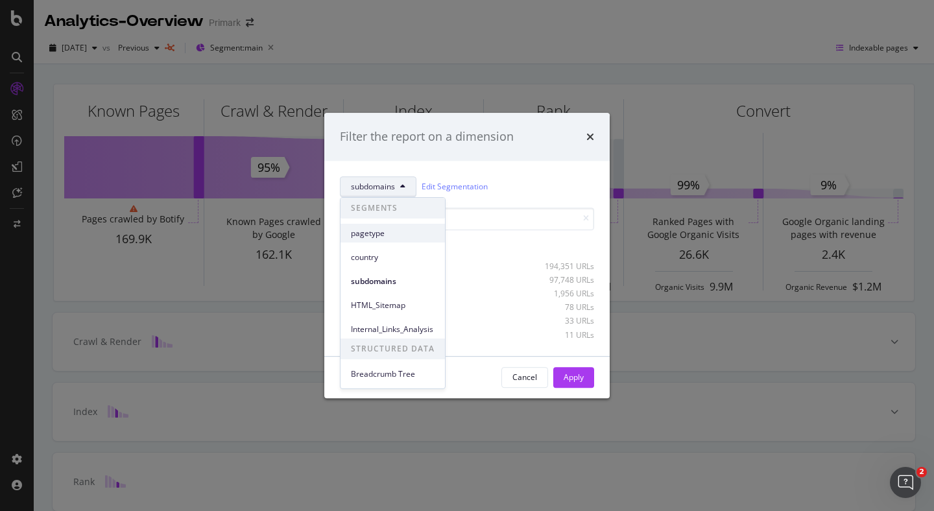
click at [386, 236] on span "pagetype" at bounding box center [393, 234] width 84 height 12
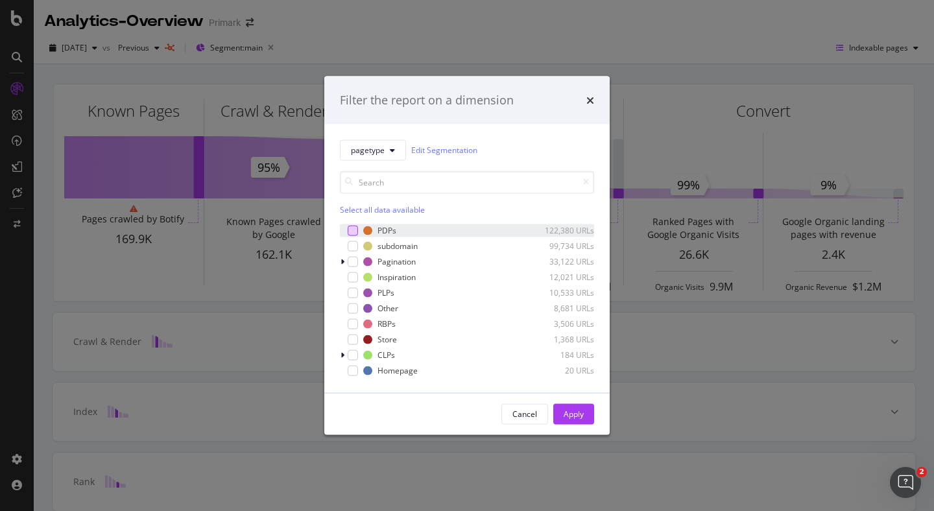
click at [353, 232] on div "modal" at bounding box center [353, 230] width 10 height 10
click at [354, 234] on div "modal" at bounding box center [353, 230] width 10 height 10
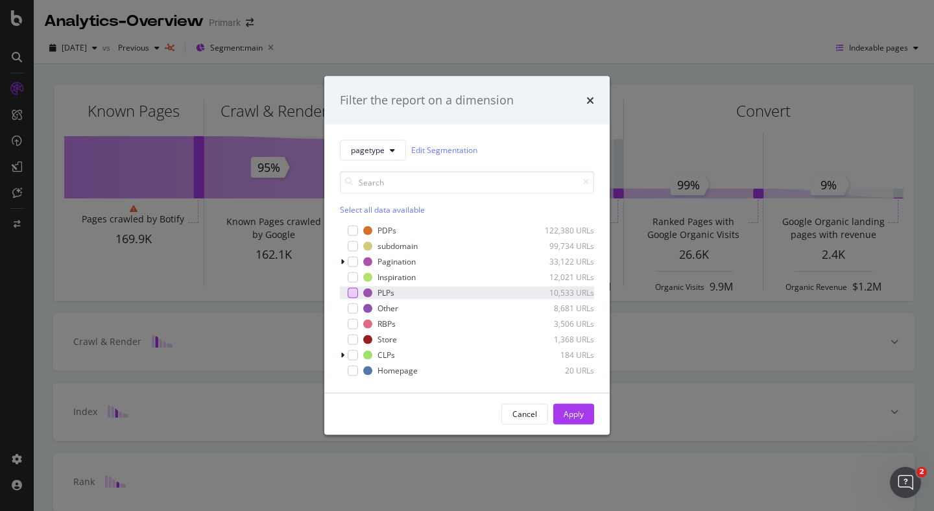
click at [357, 295] on div "modal" at bounding box center [353, 292] width 10 height 10
click at [570, 419] on div "Apply" at bounding box center [574, 414] width 20 height 11
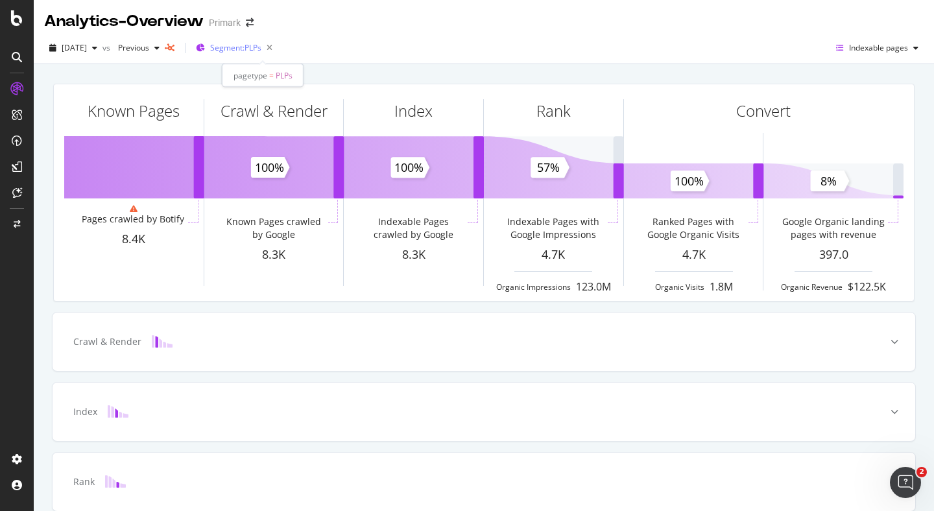
click at [262, 48] on span "Segment: PLPs" at bounding box center [235, 47] width 51 height 11
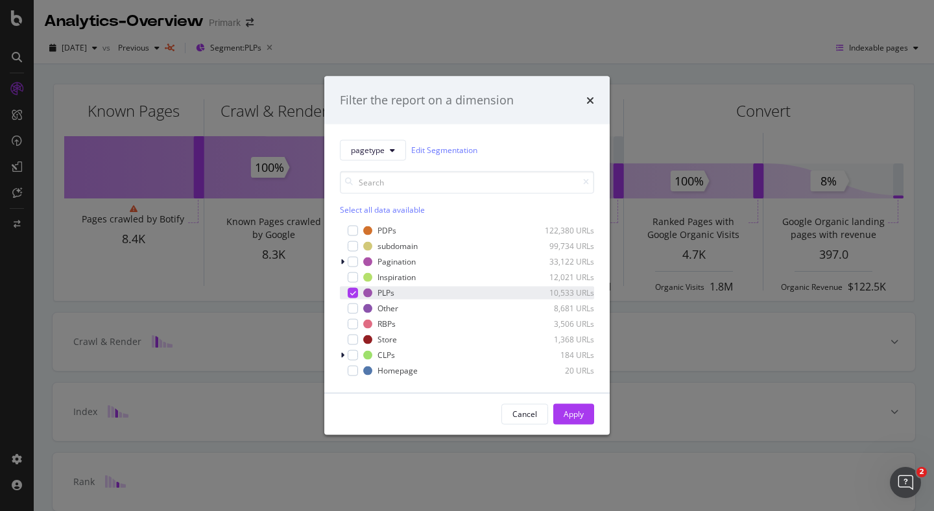
click at [352, 291] on icon "modal" at bounding box center [353, 292] width 6 height 6
click at [356, 230] on div "modal" at bounding box center [353, 230] width 10 height 10
click at [578, 415] on div "Apply" at bounding box center [574, 414] width 20 height 11
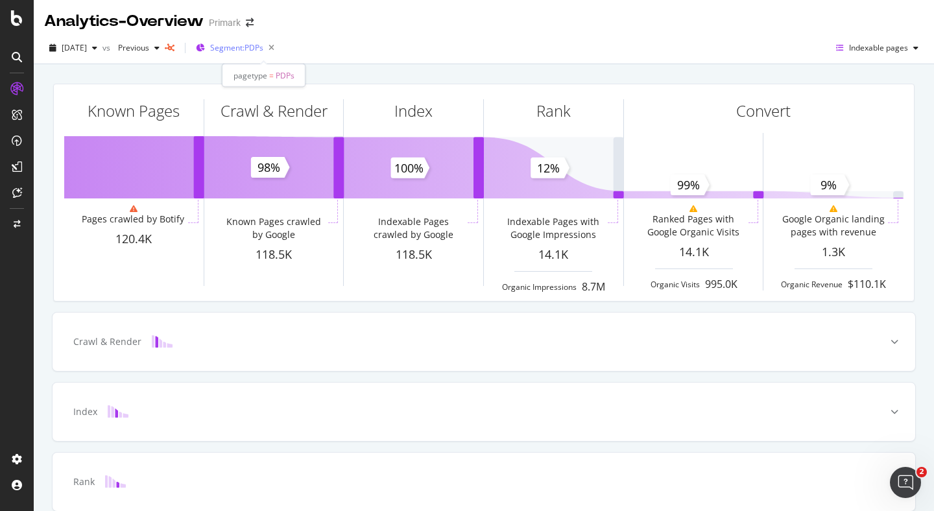
click at [263, 49] on span "Segment: PDPs" at bounding box center [236, 47] width 53 height 11
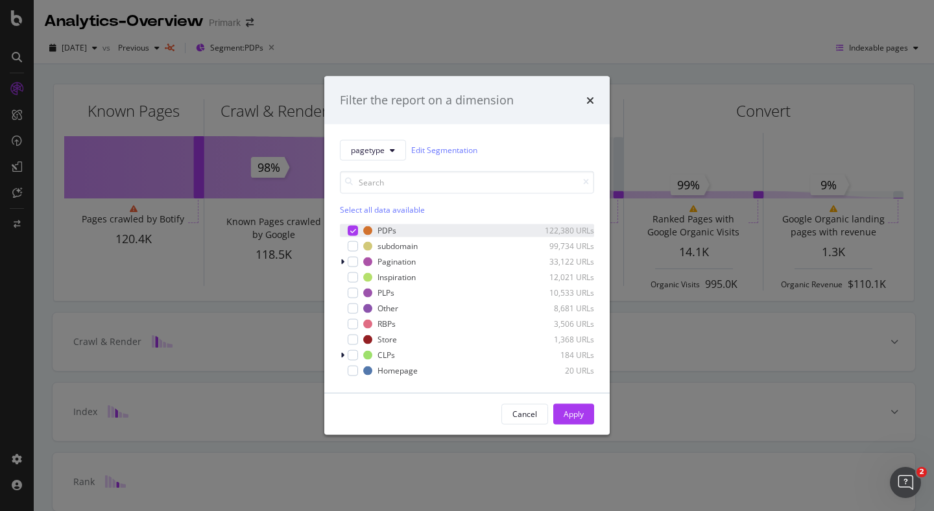
click at [358, 232] on div "modal" at bounding box center [353, 230] width 10 height 10
click at [359, 291] on div "PLPs 10,533 URLs" at bounding box center [467, 292] width 254 height 13
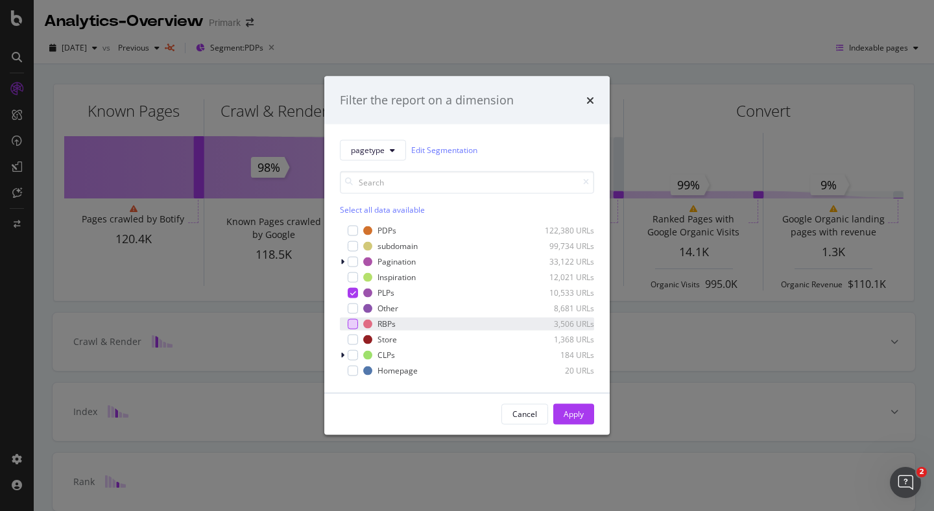
click at [354, 323] on div "modal" at bounding box center [353, 324] width 10 height 10
click at [576, 413] on div "Apply" at bounding box center [574, 414] width 20 height 11
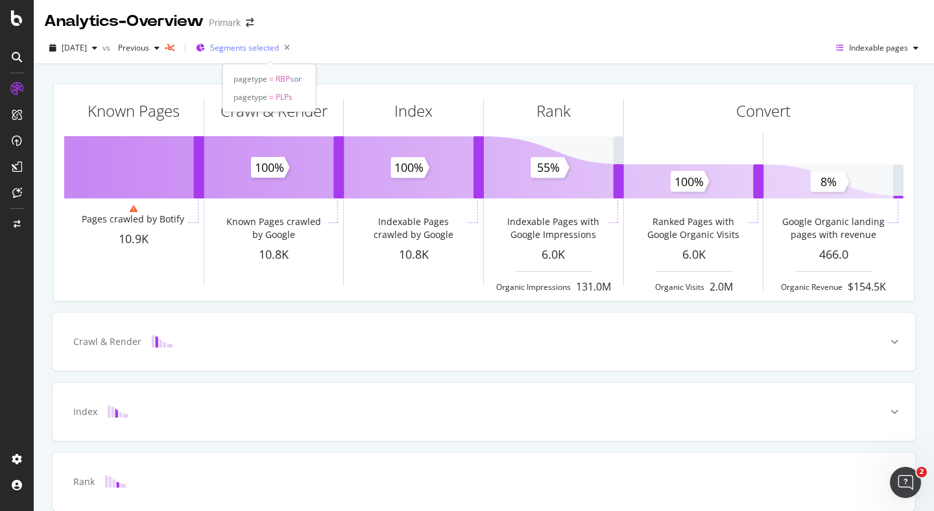
click at [271, 49] on span "Segments selected" at bounding box center [244, 47] width 69 height 11
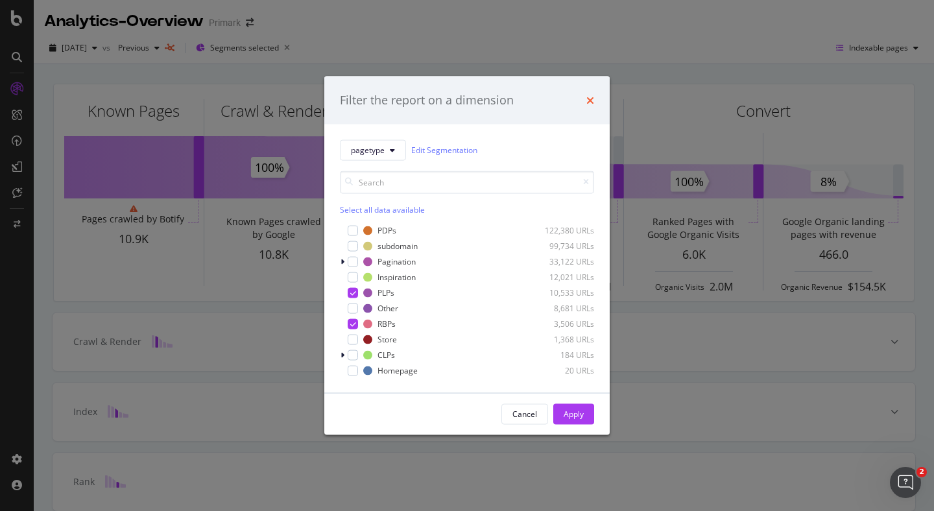
click at [589, 101] on icon "times" at bounding box center [591, 100] width 8 height 10
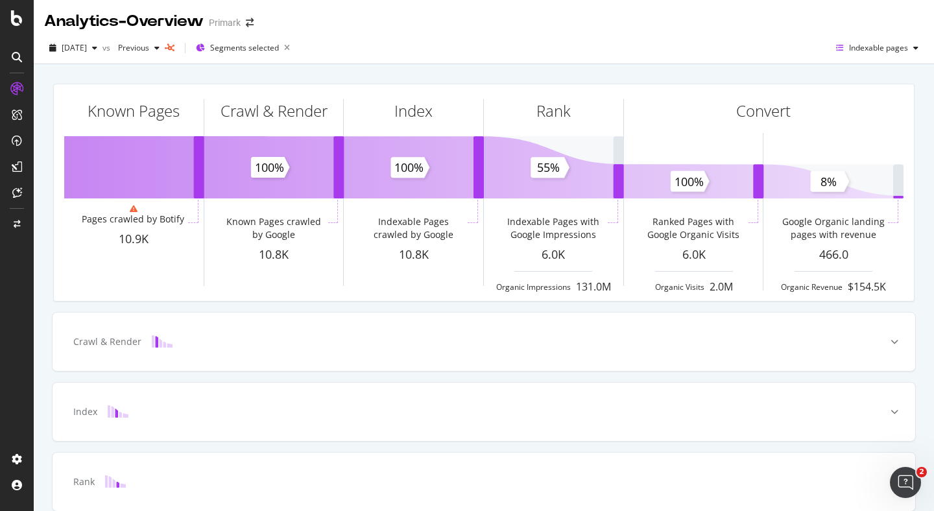
click at [408, 80] on div "Known Pages Pages crawled by Botify 10.9K Crawl & Render Known Pages crawled by…" at bounding box center [483, 192] width 877 height 239
click at [265, 49] on span "Segments selected" at bounding box center [244, 47] width 69 height 11
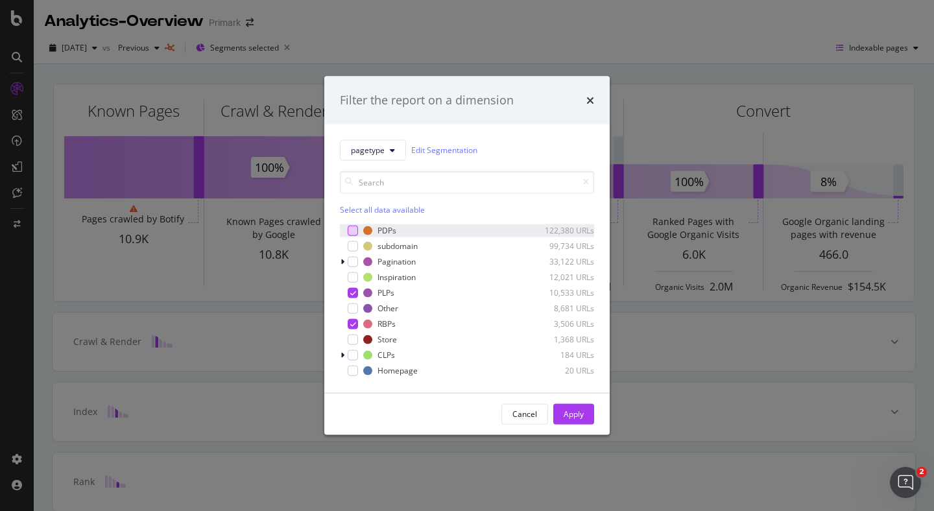
click at [357, 232] on div "modal" at bounding box center [353, 230] width 10 height 10
click at [576, 413] on div "Apply" at bounding box center [574, 414] width 20 height 11
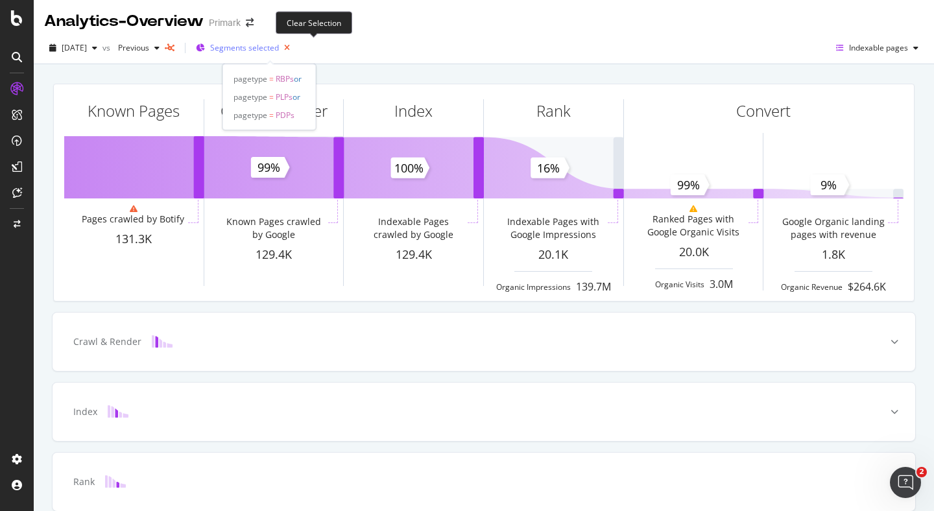
click at [295, 46] on icon "button" at bounding box center [287, 48] width 16 height 18
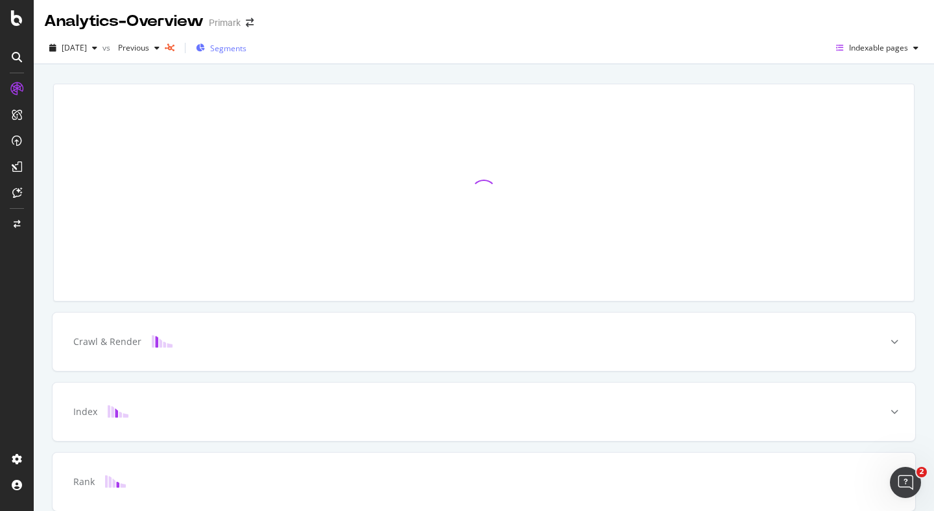
click at [247, 49] on span "Segments" at bounding box center [228, 48] width 36 height 11
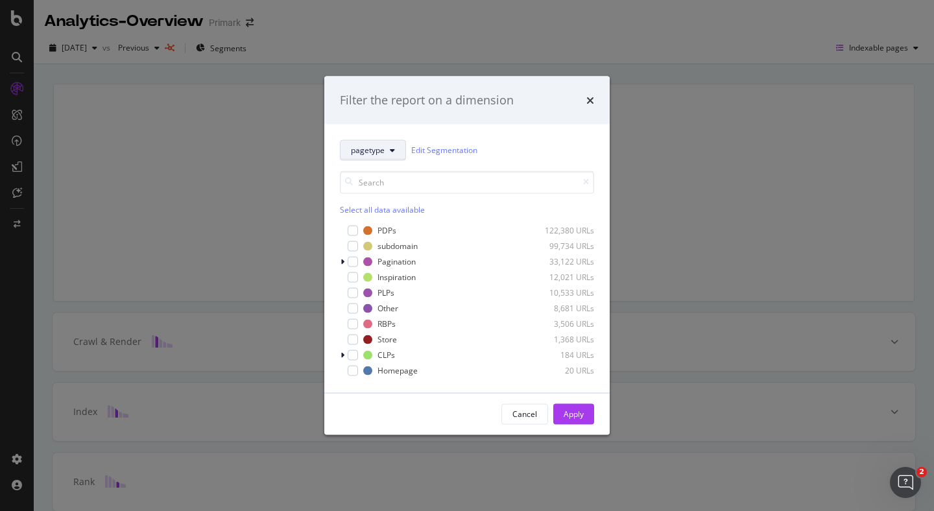
click at [378, 151] on span "pagetype" at bounding box center [368, 150] width 34 height 11
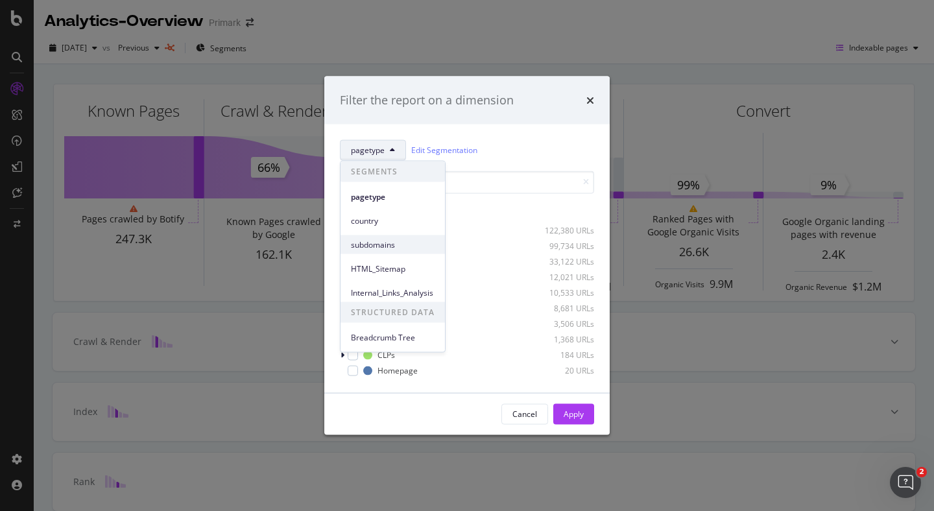
click at [378, 241] on span "subdomains" at bounding box center [393, 245] width 84 height 12
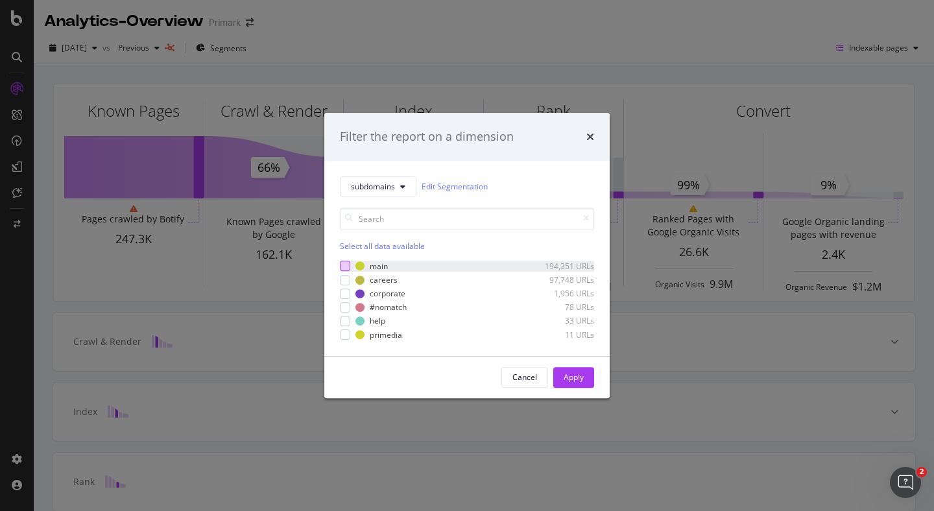
click at [346, 265] on div "modal" at bounding box center [345, 267] width 10 height 10
click at [571, 379] on div "Apply" at bounding box center [574, 377] width 20 height 11
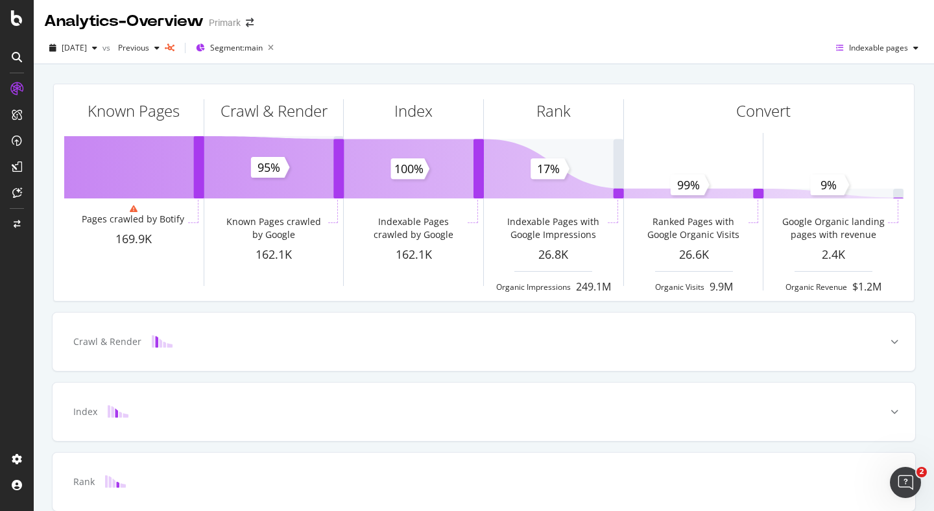
click at [398, 55] on div "2025 Aug. 24th vs Previous Segment: main Indexable pages" at bounding box center [484, 51] width 901 height 26
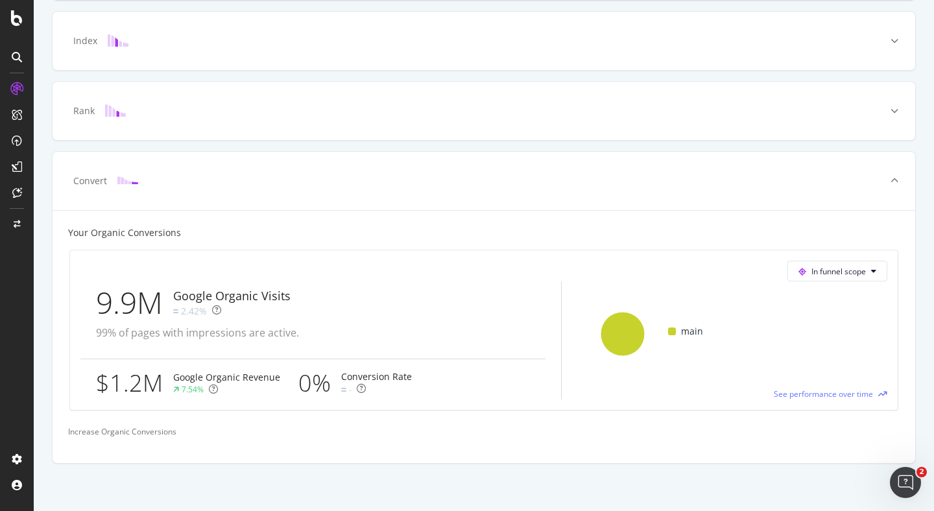
scroll to position [380, 0]
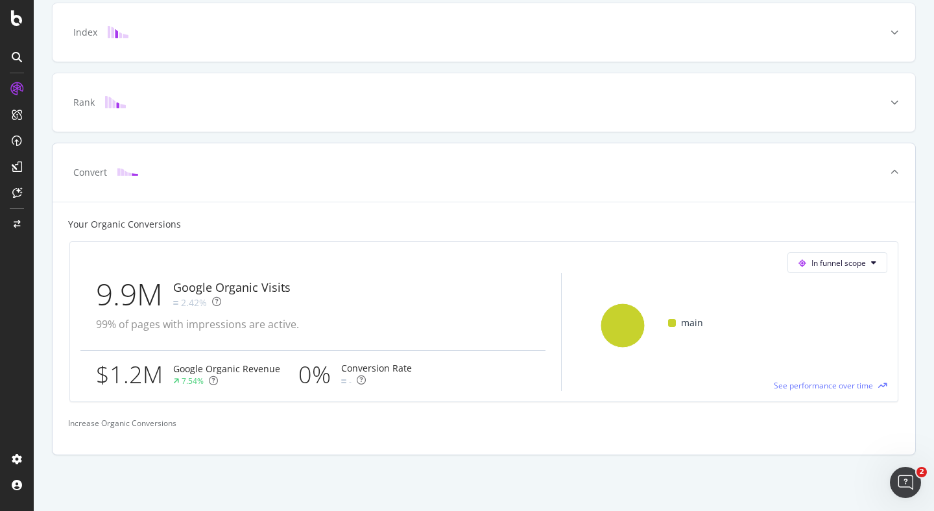
click at [896, 173] on icon at bounding box center [895, 173] width 8 height 8
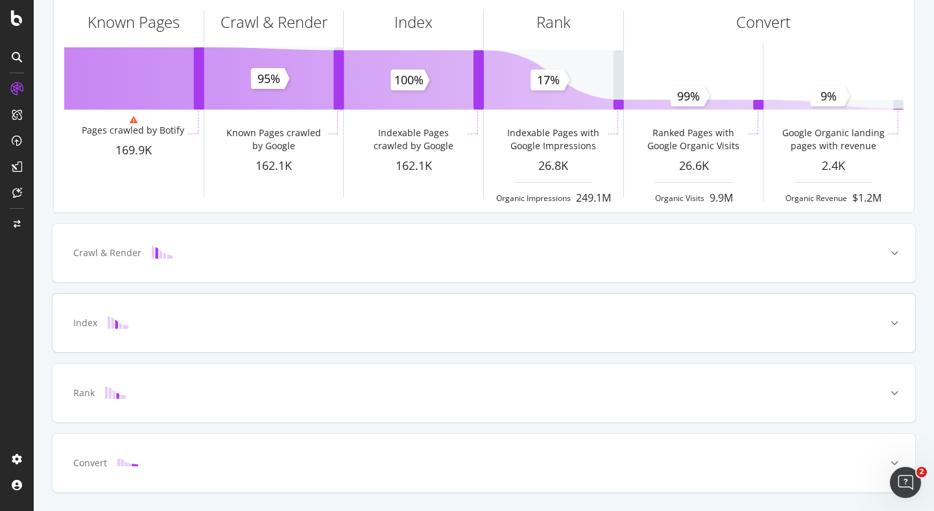
scroll to position [0, 0]
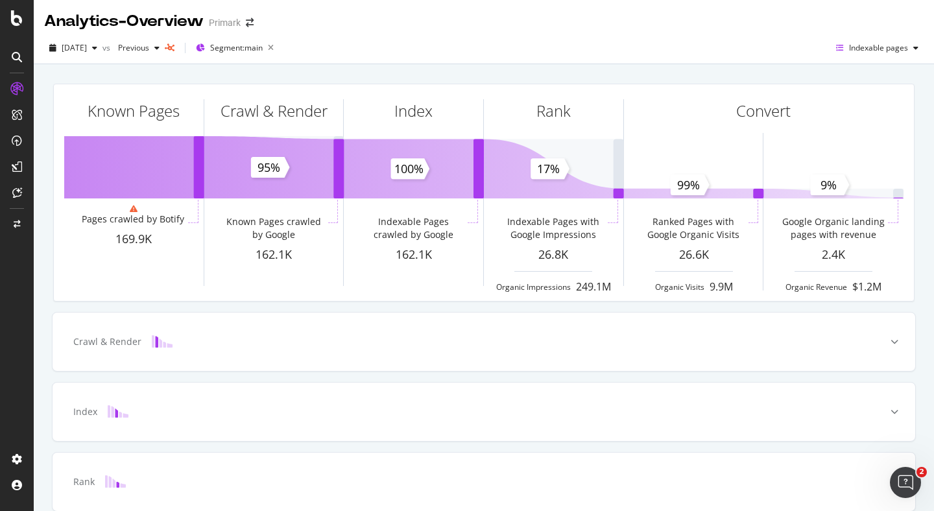
click at [561, 71] on div "Known Pages Pages crawled by Botify 169.9K Crawl & Render Known Pages crawled b…" at bounding box center [484, 351] width 901 height 574
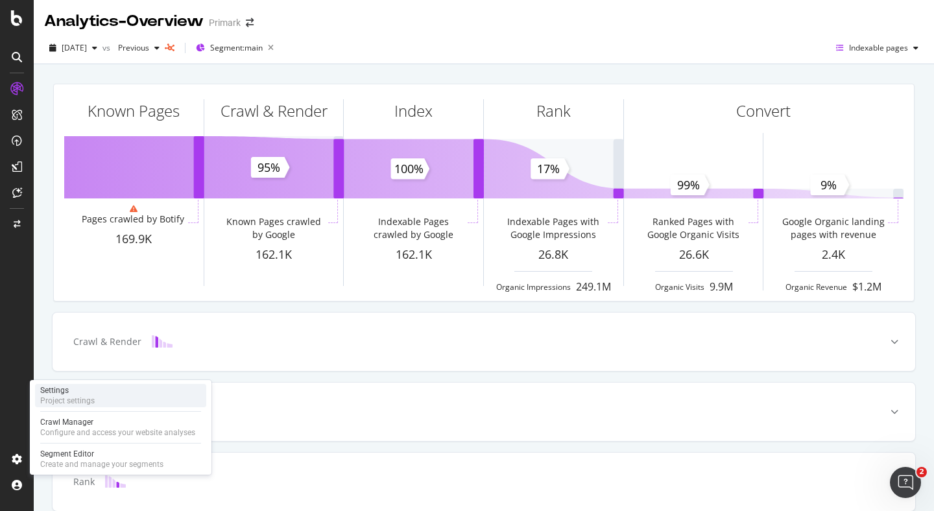
click at [83, 396] on div "Project settings" at bounding box center [67, 401] width 55 height 10
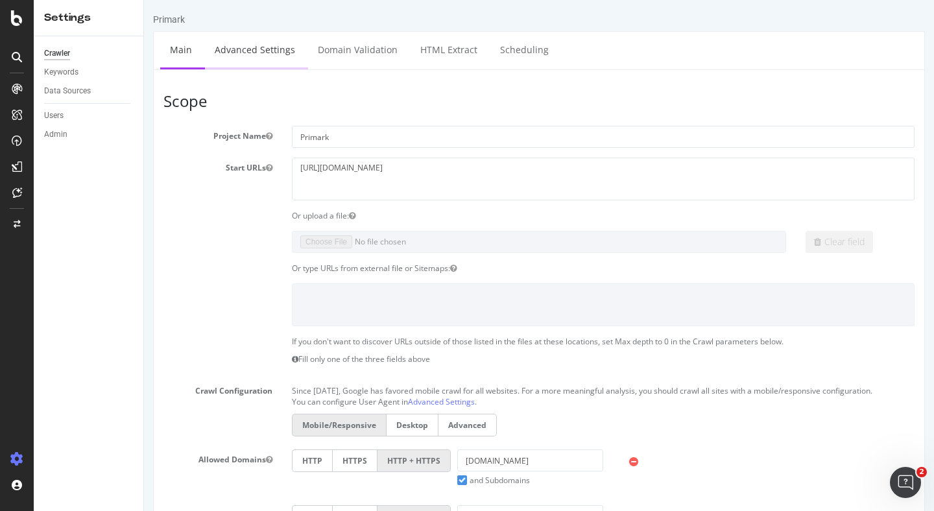
click at [259, 57] on link "Advanced Settings" at bounding box center [255, 50] width 100 height 36
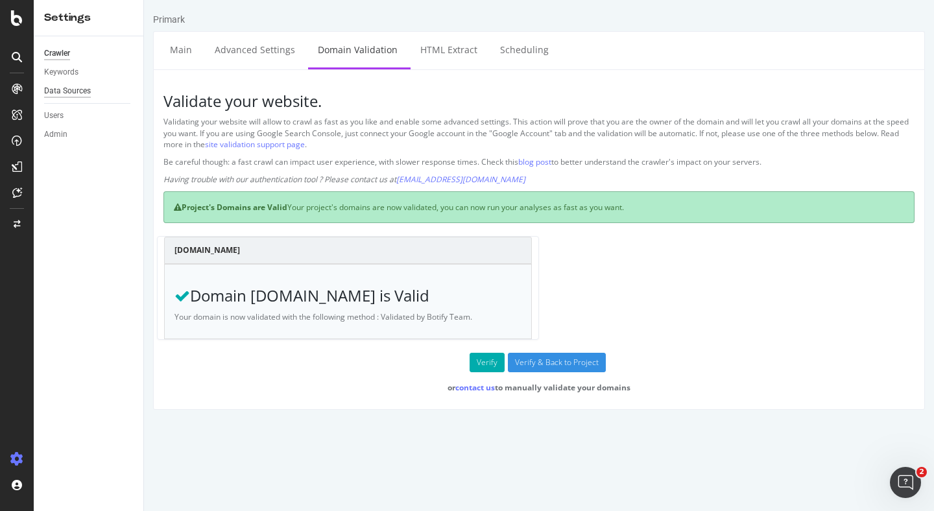
click at [75, 91] on div "Data Sources" at bounding box center [67, 91] width 47 height 14
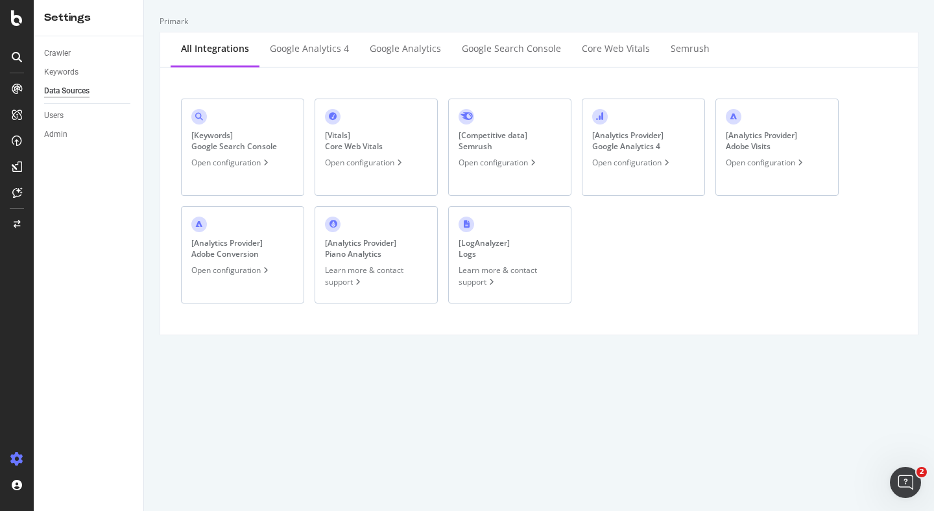
click at [663, 163] on div "Open configuration" at bounding box center [632, 162] width 80 height 11
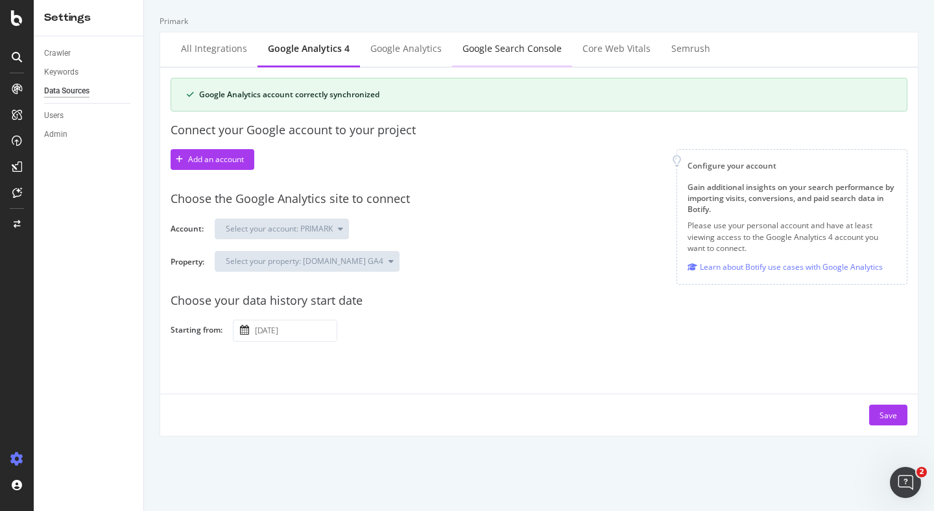
click at [507, 51] on div "Google Search Console" at bounding box center [512, 48] width 99 height 13
click at [71, 120] on div "Overview" at bounding box center [66, 122] width 37 height 13
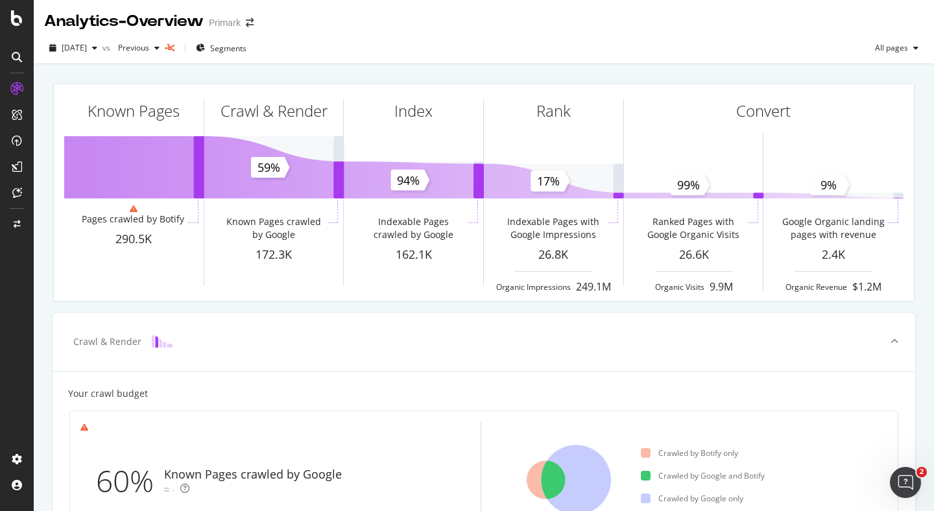
click at [491, 41] on div "2025 Aug. 24th vs Previous Segments All pages" at bounding box center [484, 51] width 901 height 26
click at [247, 51] on span "Segments" at bounding box center [228, 48] width 36 height 11
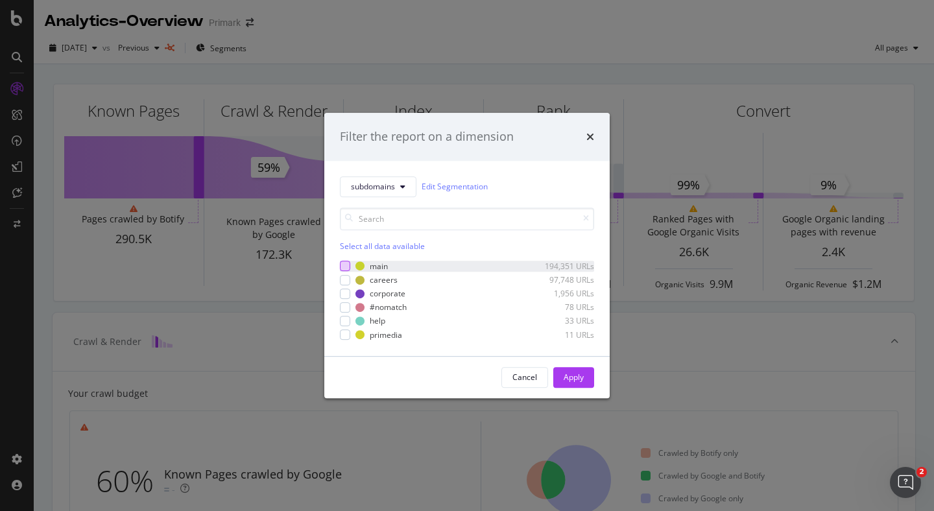
click at [343, 271] on div "modal" at bounding box center [345, 267] width 10 height 10
click at [582, 380] on div "Apply" at bounding box center [574, 377] width 20 height 11
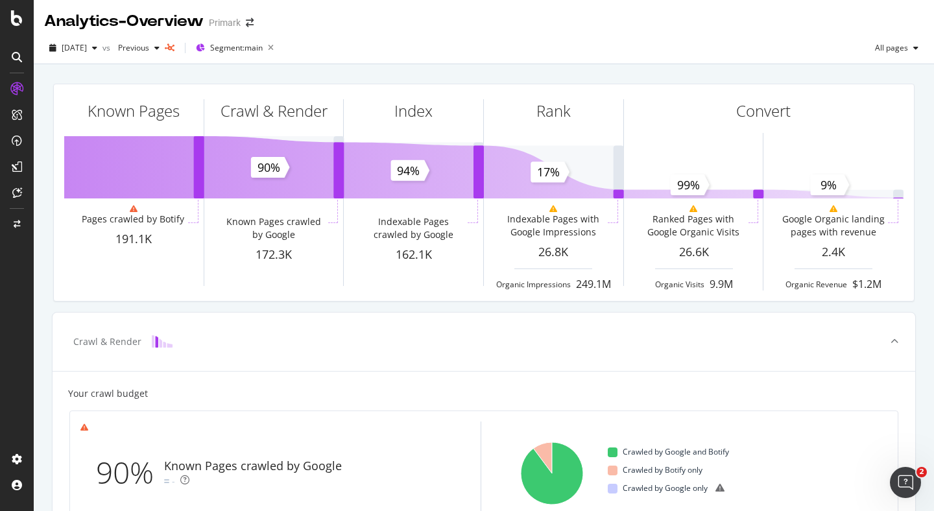
click at [434, 60] on div "2025 Aug. 24th vs Previous Segment: main All pages" at bounding box center [484, 51] width 901 height 26
click at [905, 42] on div "All pages" at bounding box center [897, 47] width 54 height 19
click at [807, 49] on span "Indexable pages" at bounding box center [822, 49] width 77 height 12
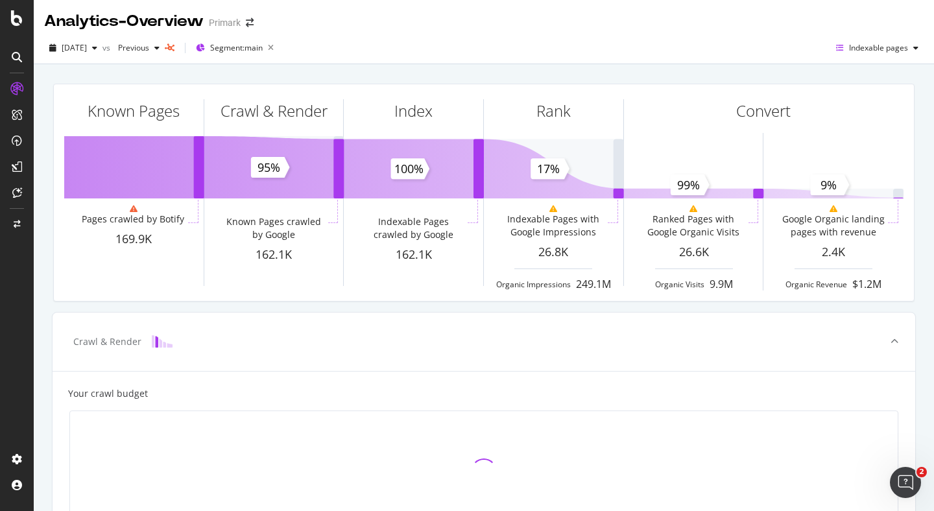
click at [363, 71] on div "Known Pages Pages crawled by Botify 169.9K Crawl & Render Known Pages crawled b…" at bounding box center [484, 471] width 901 height 814
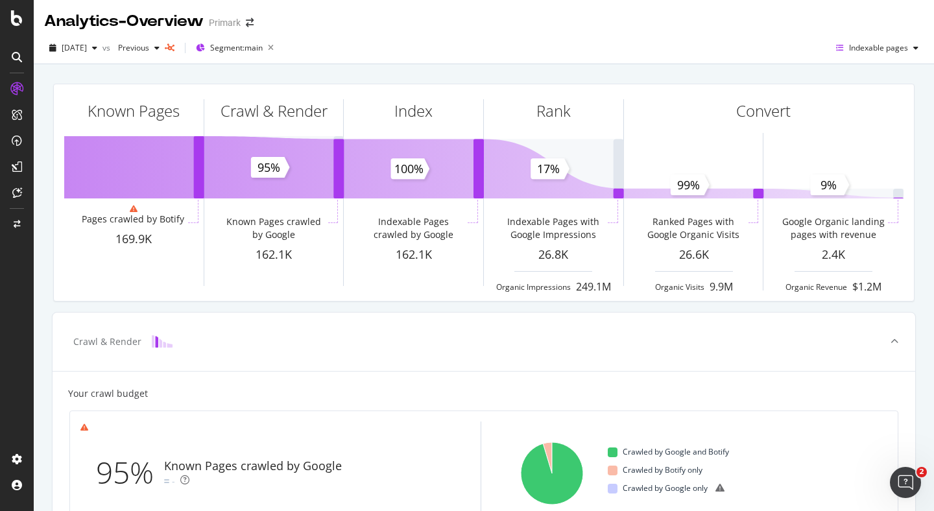
click at [705, 35] on div "2025 Aug. 24th vs Previous Segment: main Indexable pages" at bounding box center [484, 48] width 901 height 32
click at [757, 31] on div "Analytics - Overview Primark" at bounding box center [484, 16] width 901 height 32
click at [679, 54] on div "2025 Aug. 24th vs Previous Segment: main Indexable pages" at bounding box center [484, 51] width 901 height 26
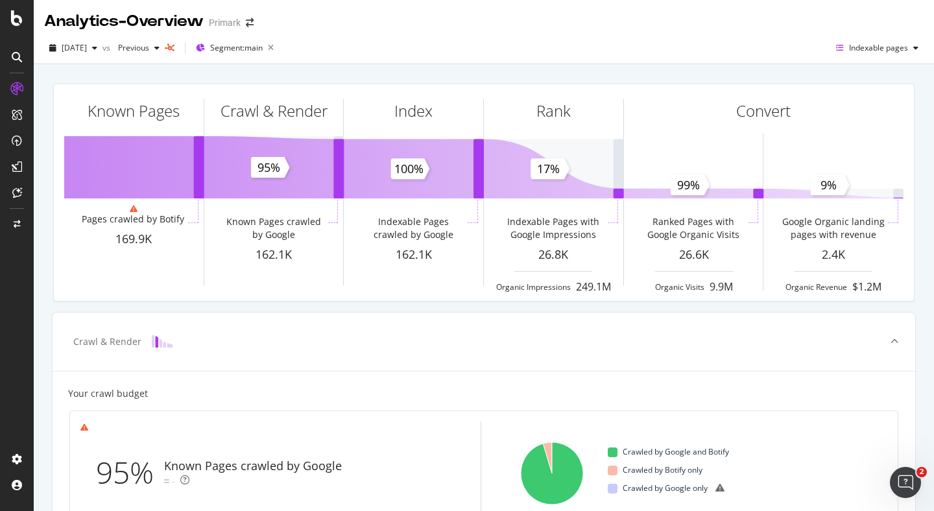
click at [442, 47] on div "2025 Aug. 24th vs Previous Segment: main Indexable pages" at bounding box center [484, 51] width 901 height 26
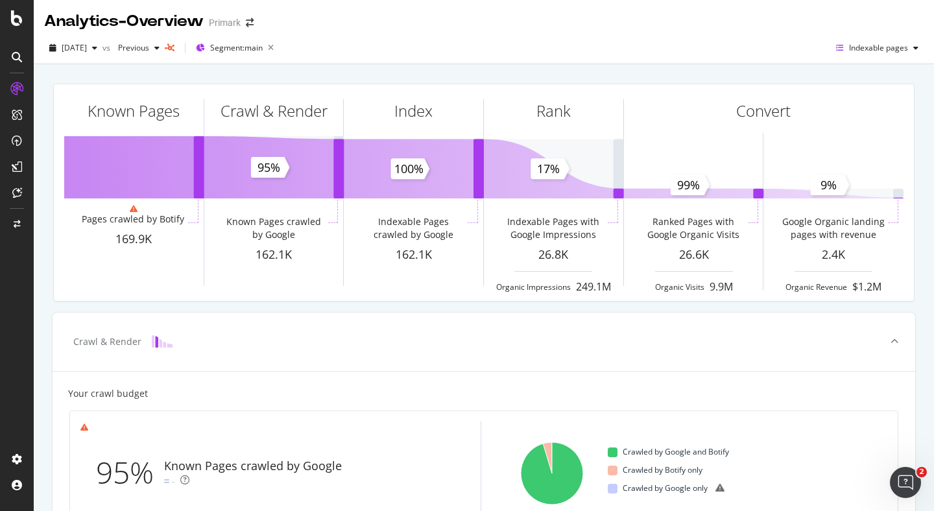
click at [454, 58] on div "2025 Aug. 24th vs Previous Segment: main Indexable pages" at bounding box center [484, 51] width 901 height 26
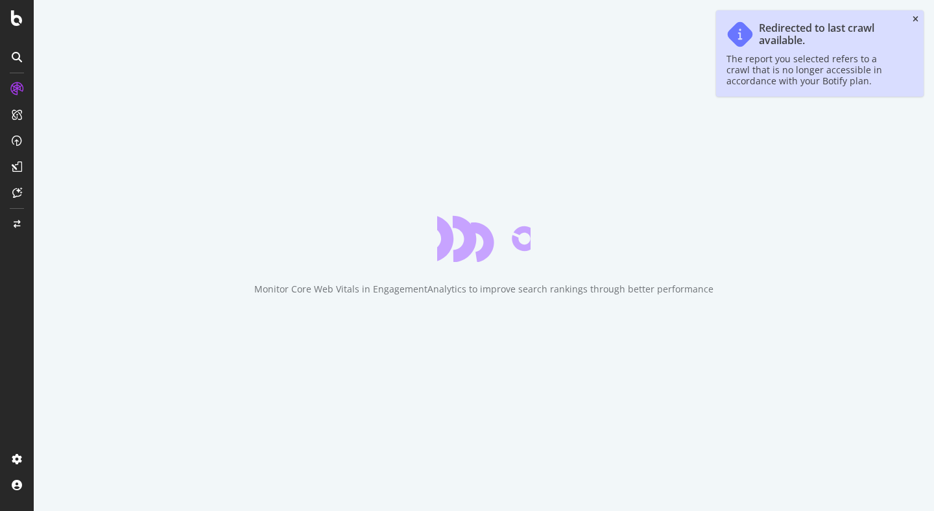
click at [915, 18] on icon "close toast" at bounding box center [916, 20] width 6 height 8
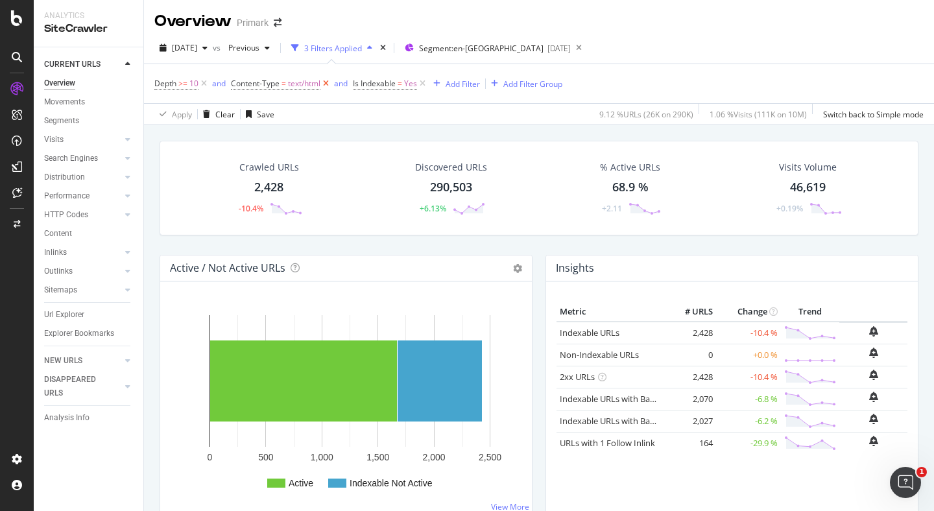
click at [328, 82] on icon at bounding box center [326, 83] width 11 height 13
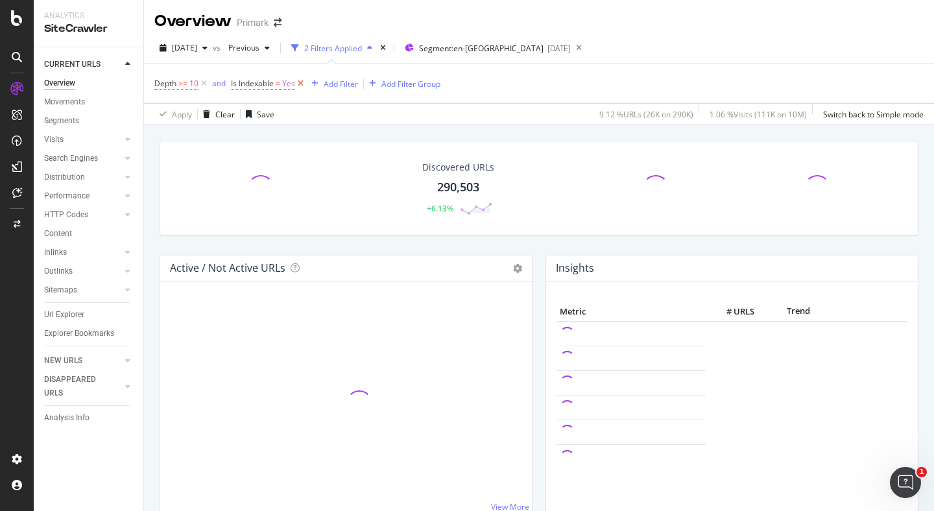
click at [302, 84] on icon at bounding box center [300, 83] width 11 height 13
click at [201, 84] on icon at bounding box center [204, 83] width 11 height 13
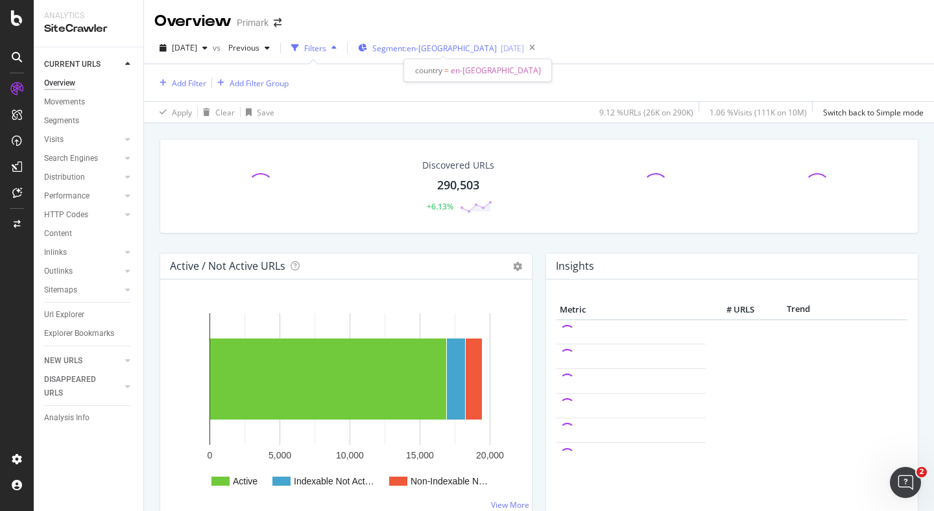
click at [433, 49] on span "Segment: en-gb" at bounding box center [434, 48] width 125 height 11
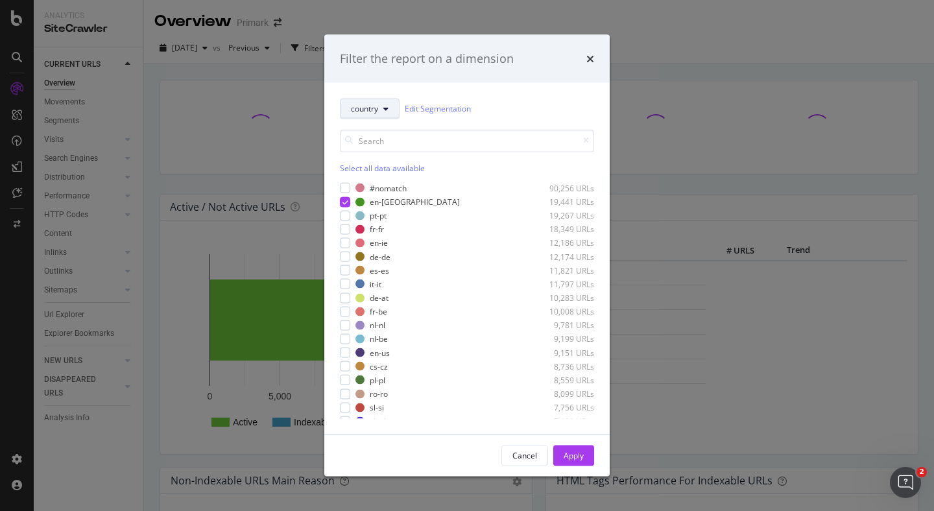
click at [380, 103] on button "country" at bounding box center [370, 108] width 60 height 21
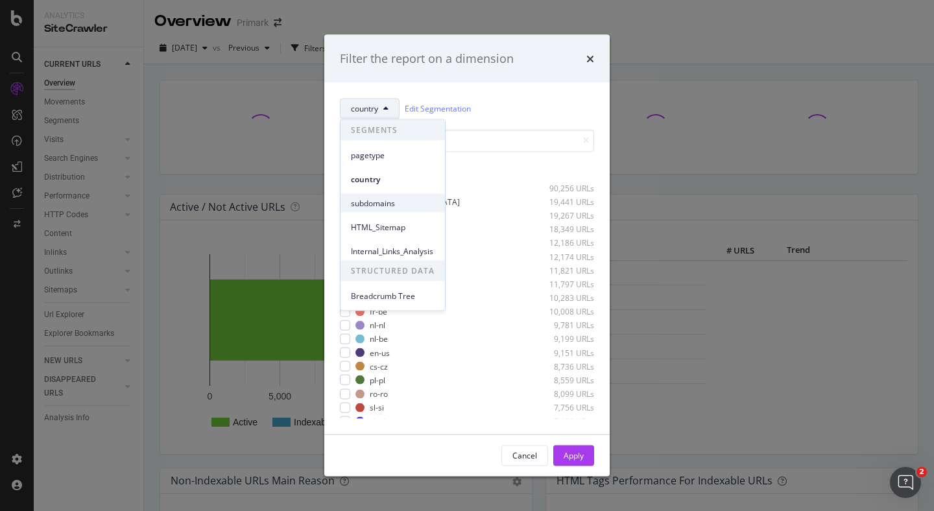
click at [376, 201] on span "subdomains" at bounding box center [393, 203] width 84 height 12
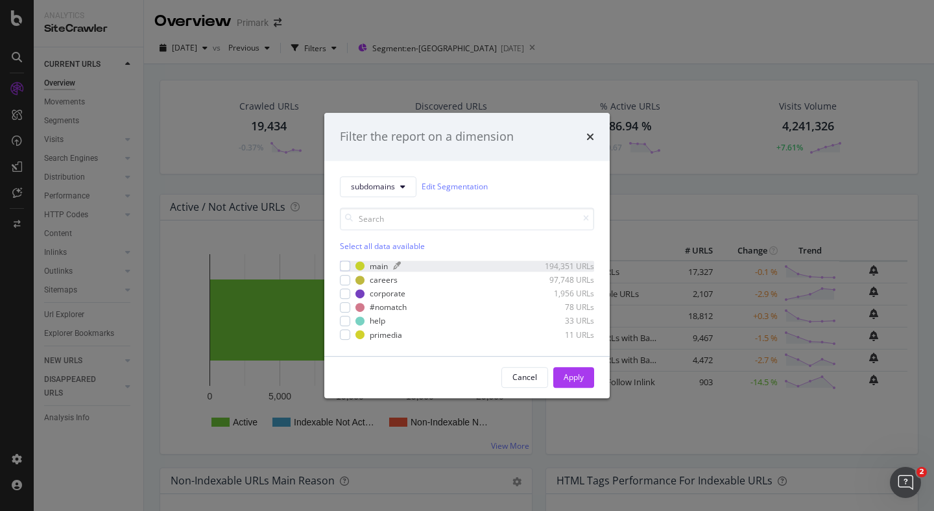
click at [370, 265] on div "main" at bounding box center [379, 266] width 18 height 11
click at [578, 379] on div "Apply" at bounding box center [574, 377] width 20 height 11
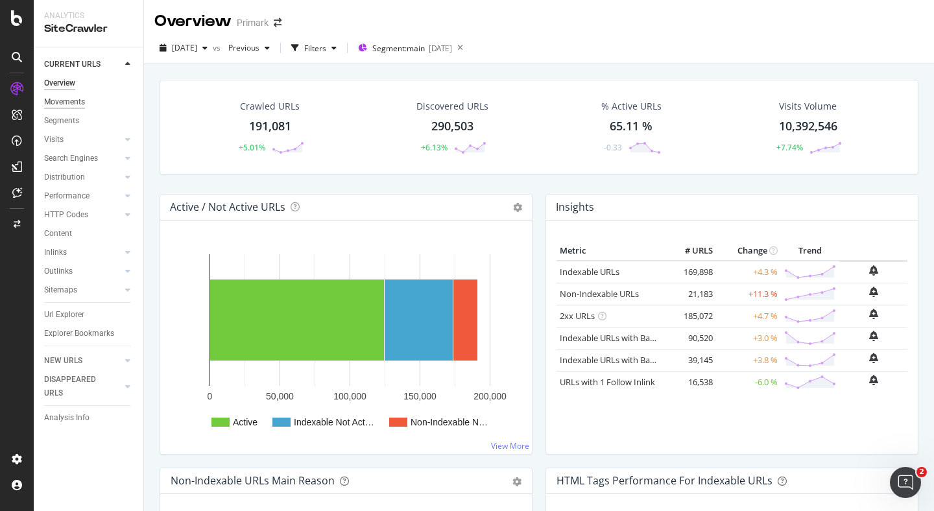
click at [79, 102] on div "Movements" at bounding box center [64, 102] width 41 height 14
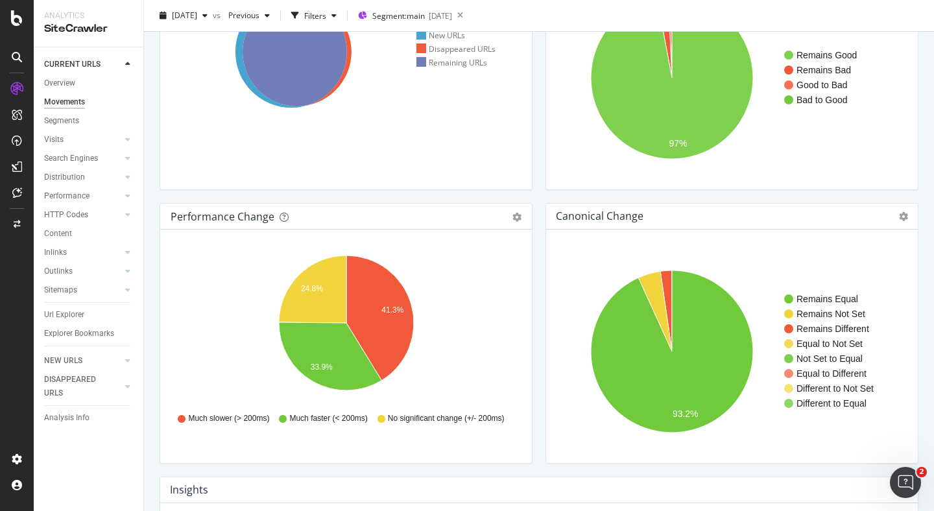
scroll to position [147, 0]
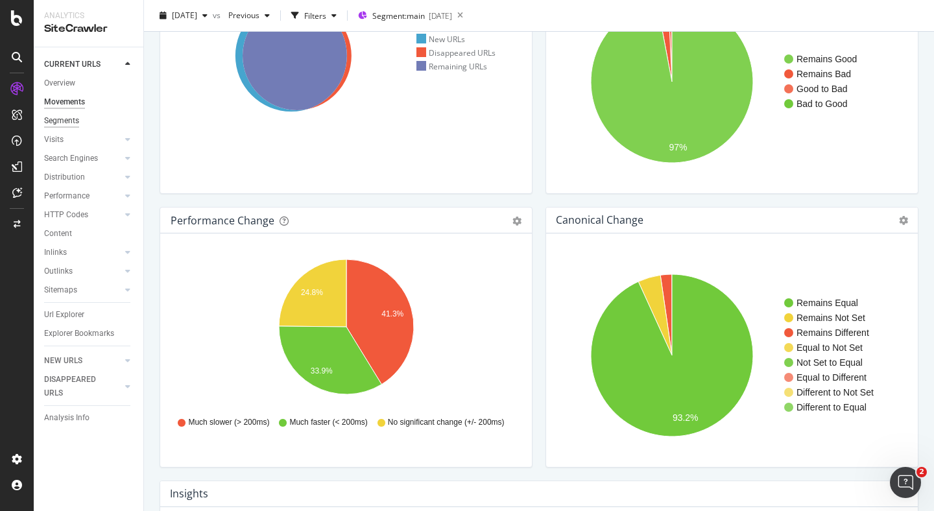
click at [68, 125] on div "Segments" at bounding box center [61, 121] width 35 height 14
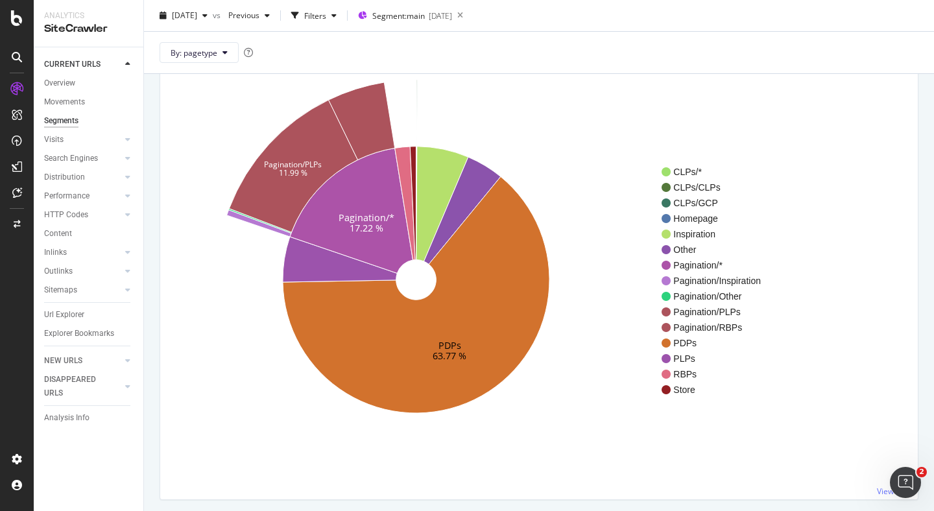
scroll to position [101, 0]
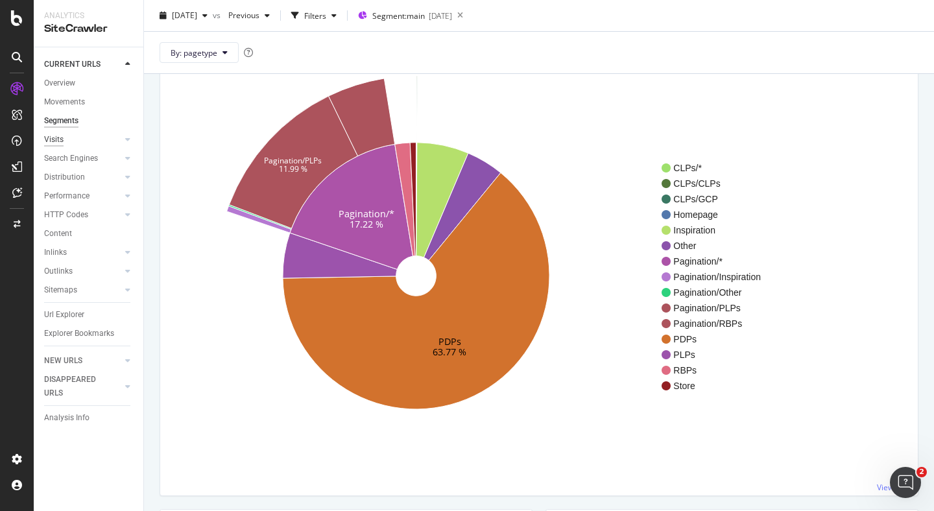
click at [56, 143] on div "Visits" at bounding box center [53, 140] width 19 height 14
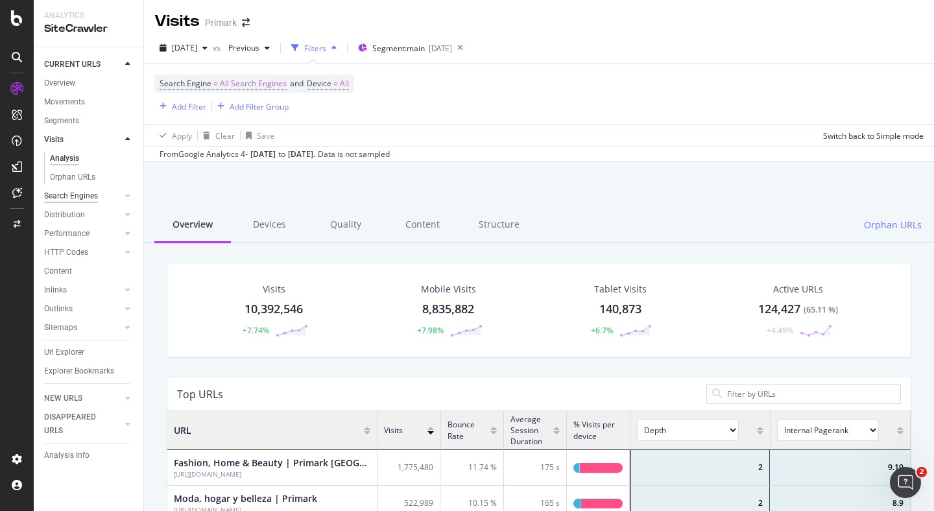
click at [75, 196] on div "Search Engines" at bounding box center [71, 196] width 54 height 14
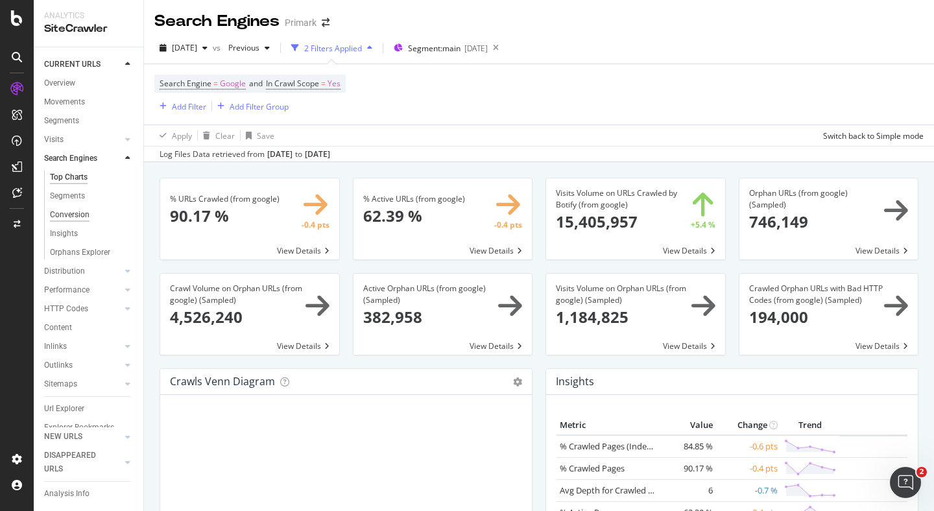
click at [73, 216] on div "Conversion" at bounding box center [70, 215] width 40 height 14
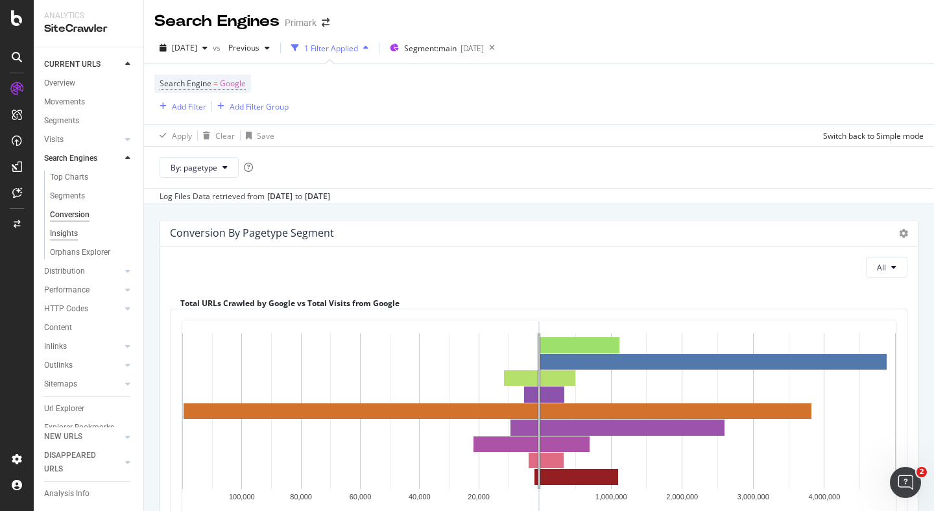
click at [69, 234] on div "Insights" at bounding box center [64, 234] width 28 height 14
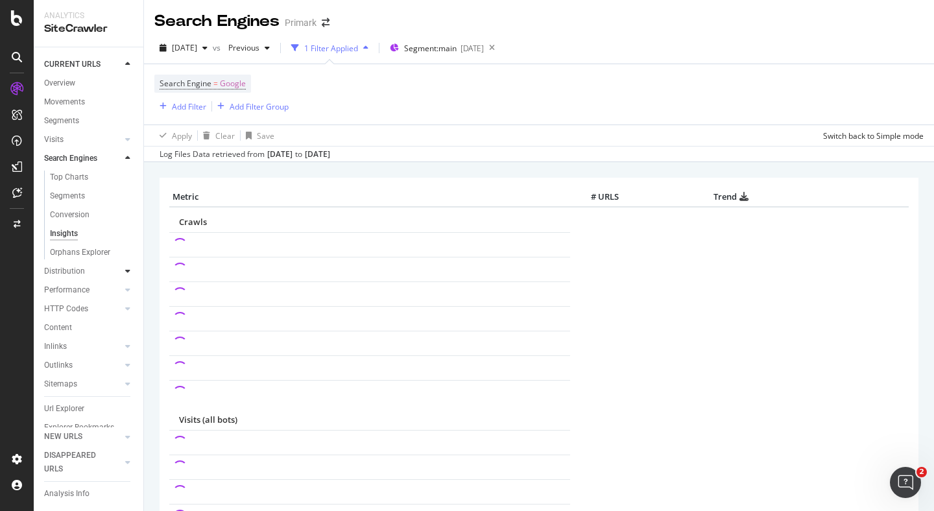
click at [130, 271] on div at bounding box center [127, 271] width 13 height 13
click at [73, 195] on div "Top Charts" at bounding box center [69, 196] width 38 height 14
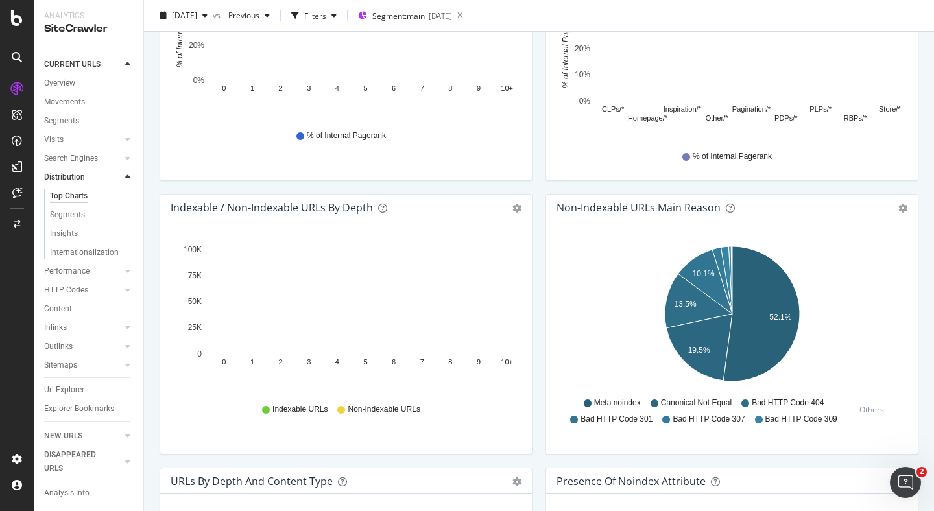
scroll to position [535, 0]
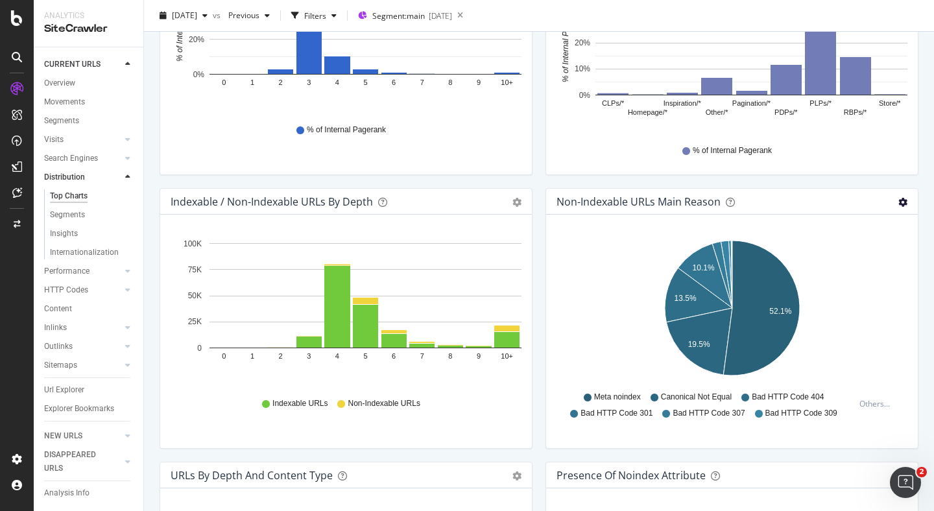
click at [899, 206] on icon "gear" at bounding box center [903, 202] width 9 height 9
click at [541, 179] on div "Internal Pagerank By Dimension Bar (by Value) Bar (by Percentage) Table Export …" at bounding box center [732, 51] width 386 height 274
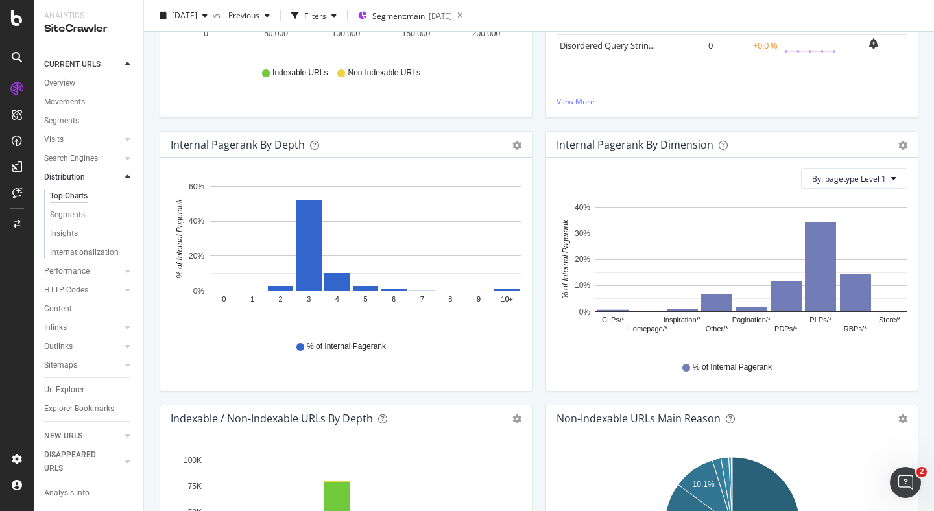
scroll to position [0, 0]
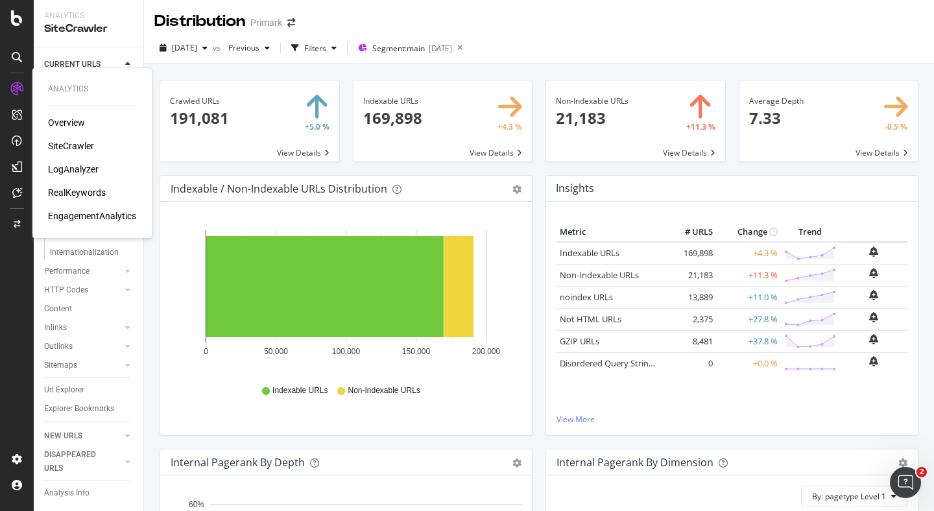
click at [74, 122] on div "Overview" at bounding box center [66, 122] width 37 height 13
